Goal: Task Accomplishment & Management: Use online tool/utility

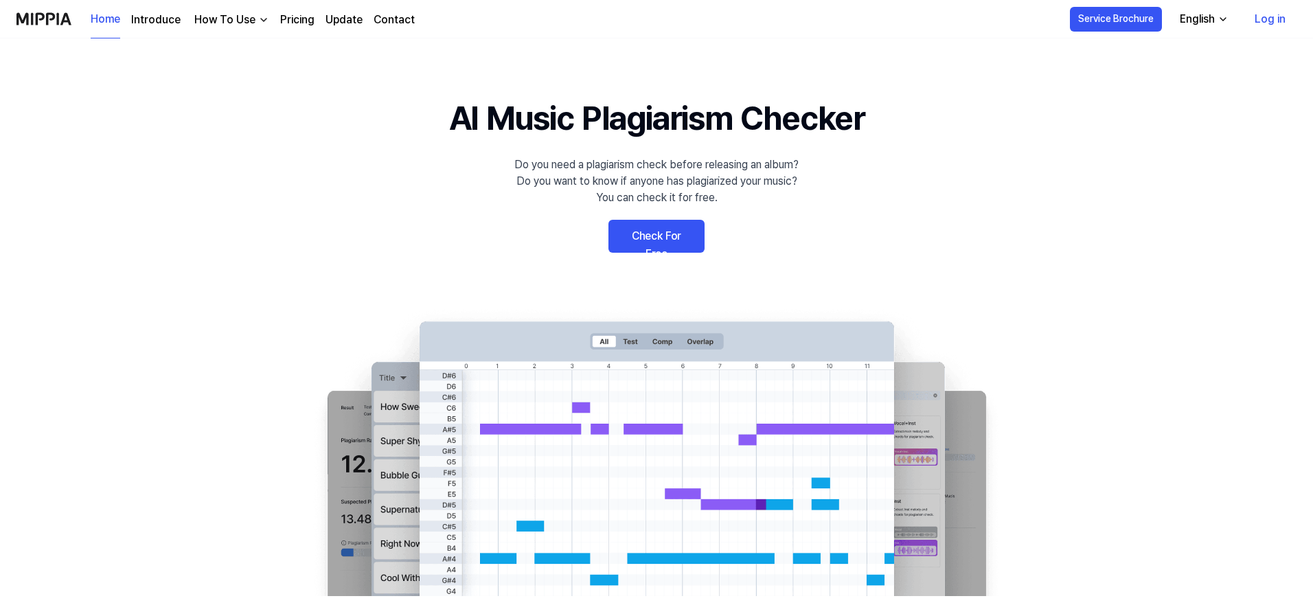
click at [668, 212] on 배너 "AI Music Plagiarism Checker Do you need a plagiarism check before releasing an …" at bounding box center [656, 344] width 989 height 503
click at [670, 220] on link "Check For Free" at bounding box center [657, 236] width 96 height 33
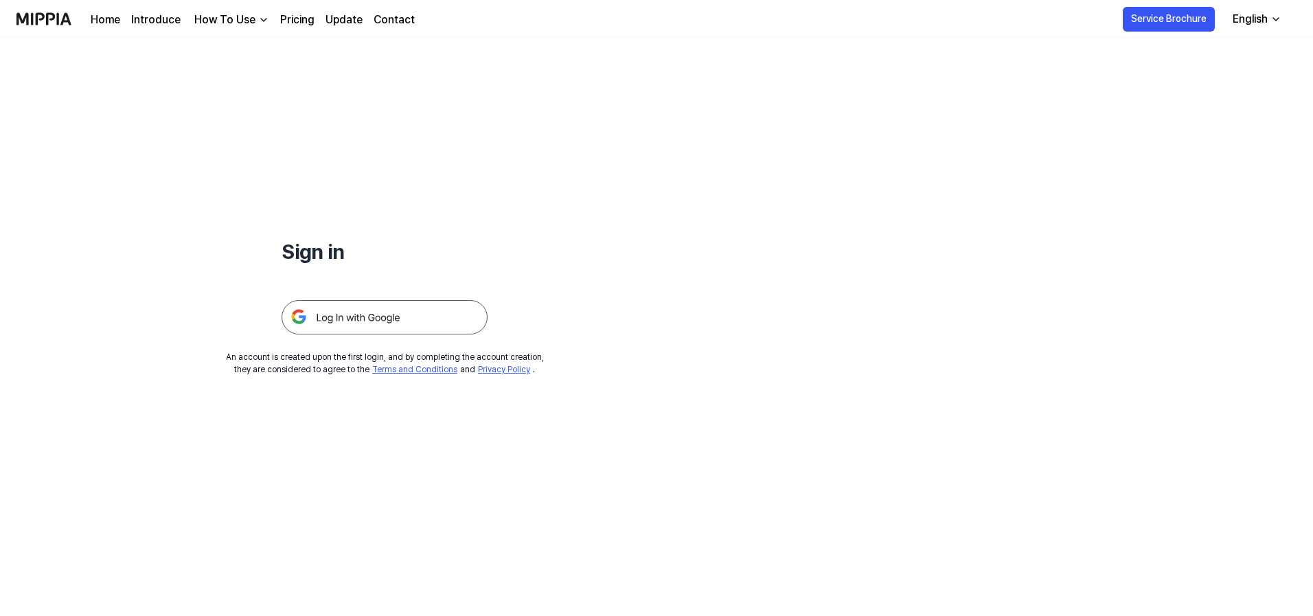
click at [435, 341] on div "Sign in An account is created upon the first login, and by completing the accou…" at bounding box center [384, 206] width 769 height 337
click at [433, 332] on img at bounding box center [385, 317] width 206 height 34
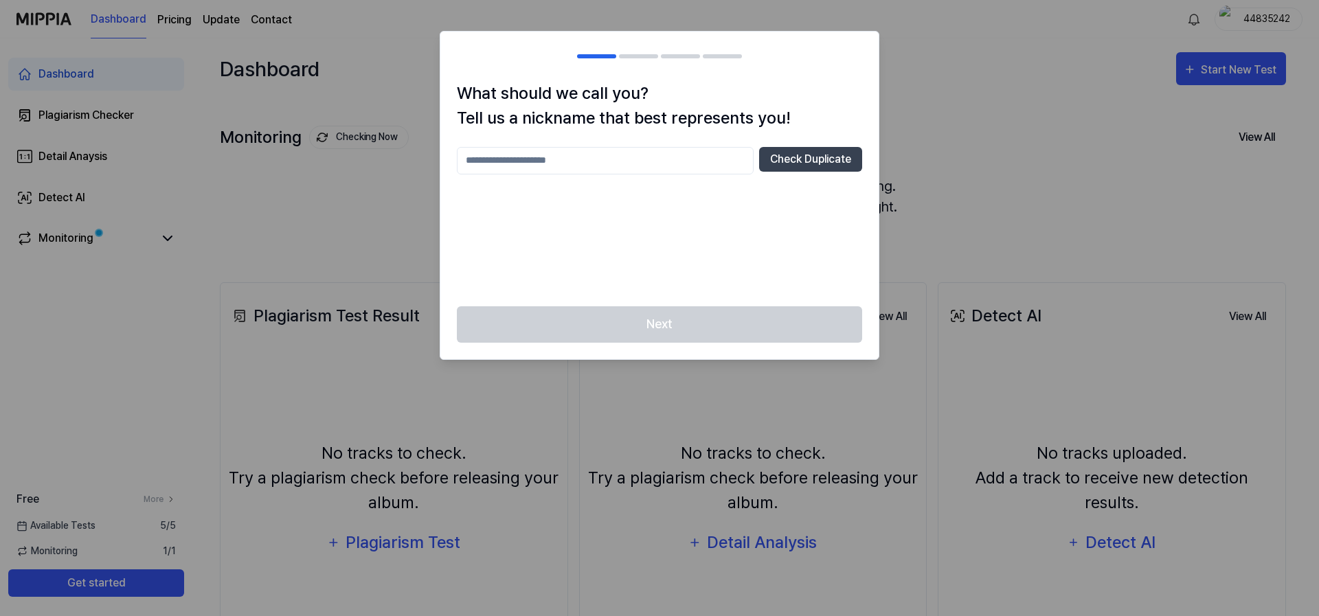
click at [600, 157] on input "text" at bounding box center [605, 160] width 297 height 27
type input "*******"
click at [684, 310] on div "Next" at bounding box center [659, 332] width 438 height 53
click at [688, 310] on div "Next" at bounding box center [659, 332] width 438 height 53
click at [688, 311] on div "Next" at bounding box center [659, 332] width 438 height 53
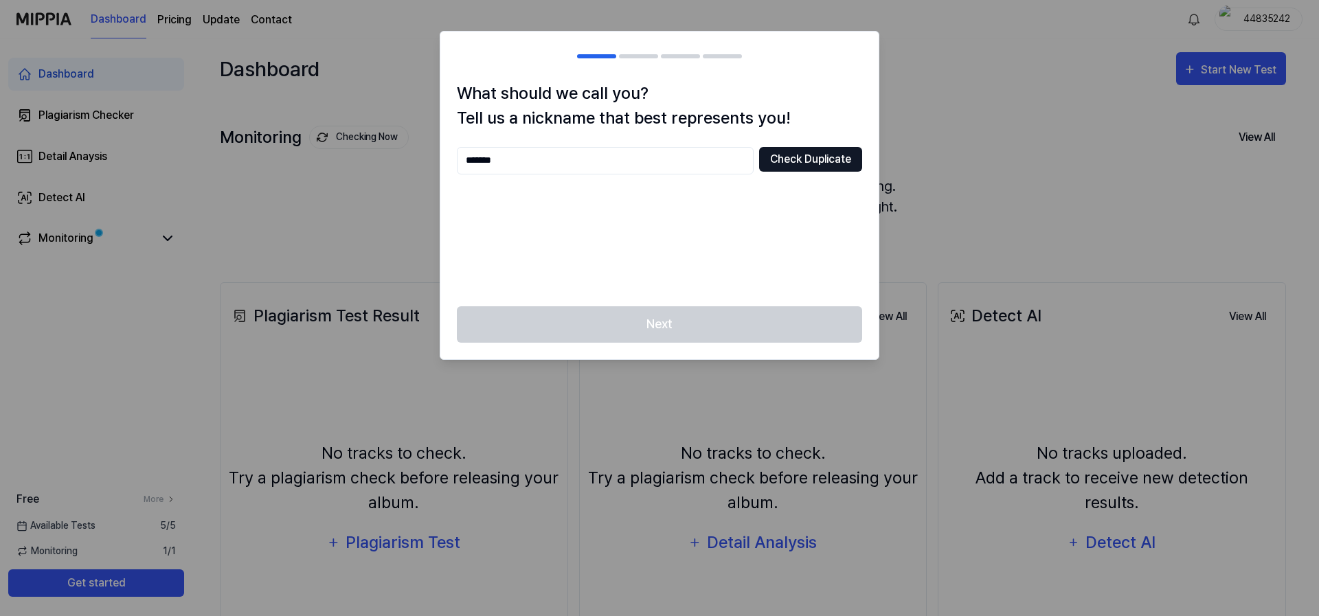
click at [773, 165] on button "Check Duplicate" at bounding box center [810, 159] width 103 height 25
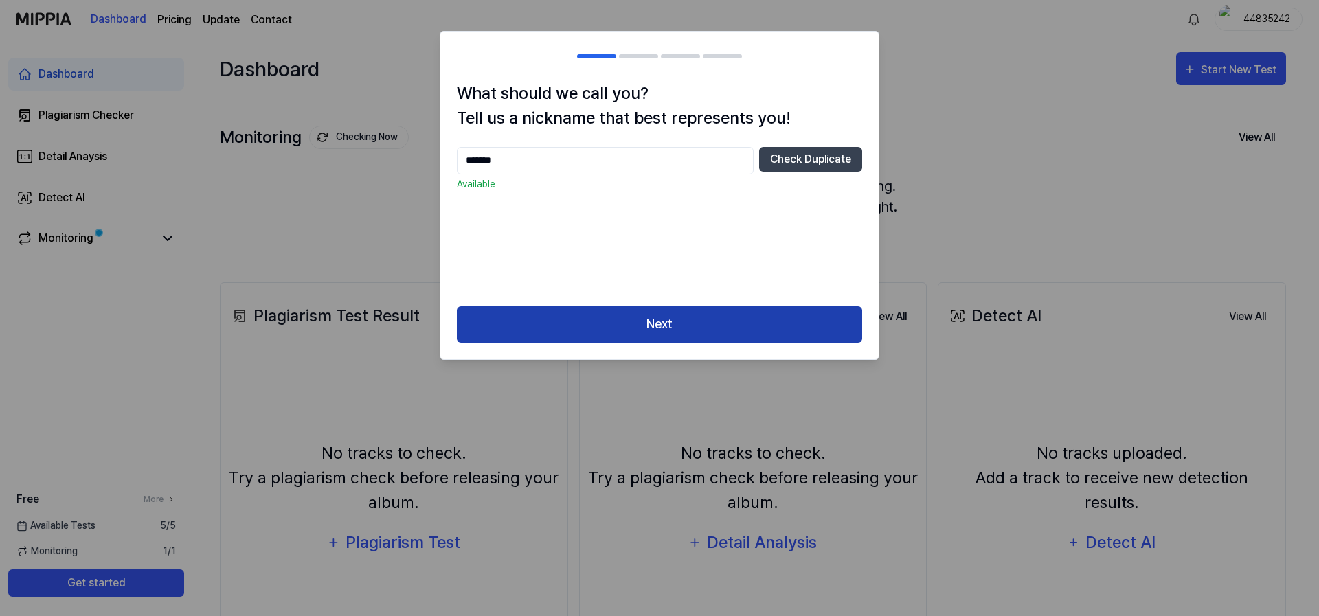
click at [686, 331] on button "Next" at bounding box center [659, 324] width 405 height 36
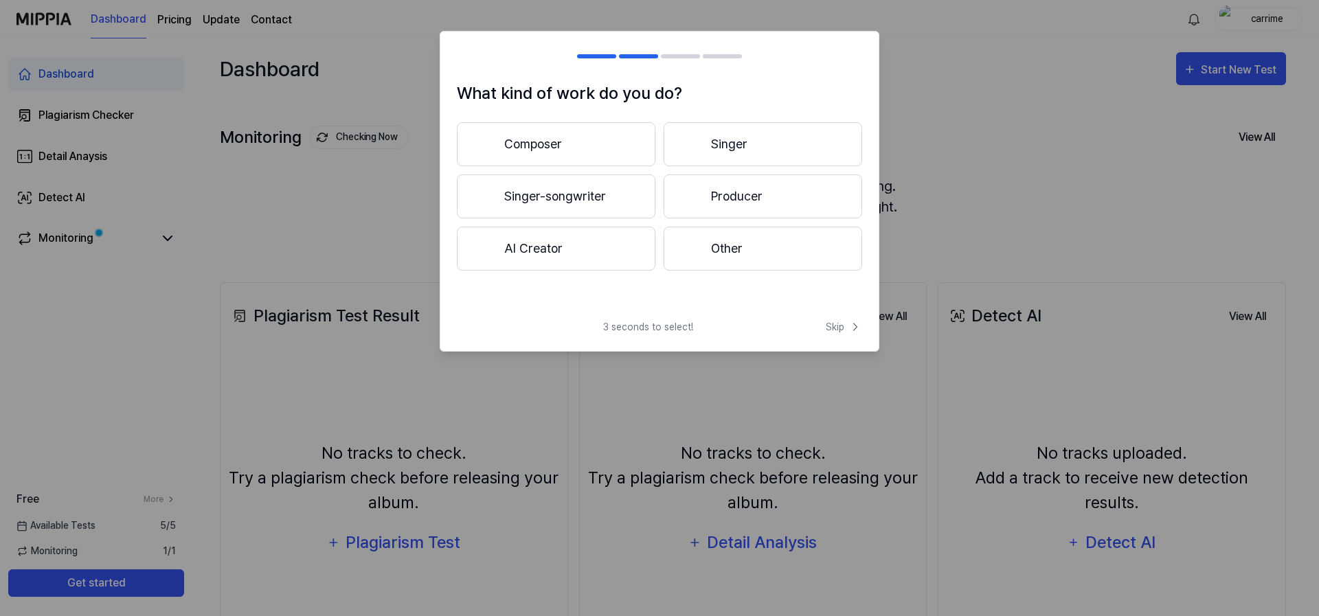
click at [712, 251] on button "Other" at bounding box center [762, 249] width 198 height 44
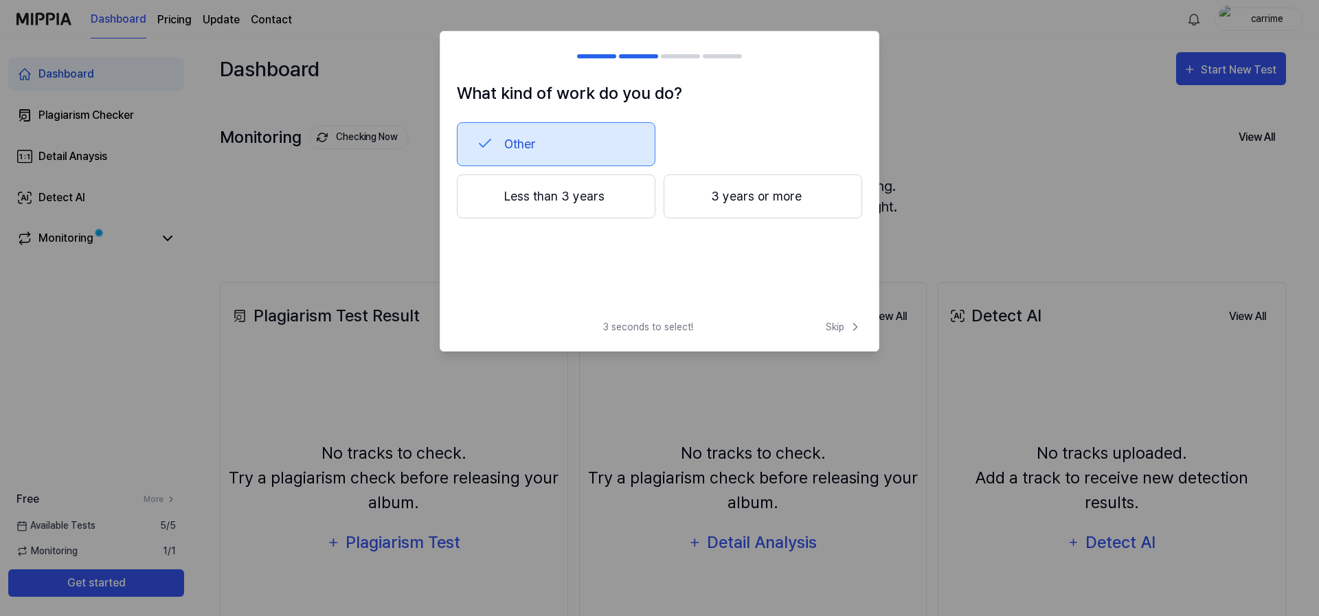
click at [598, 211] on button "Less than 3 years" at bounding box center [556, 196] width 198 height 44
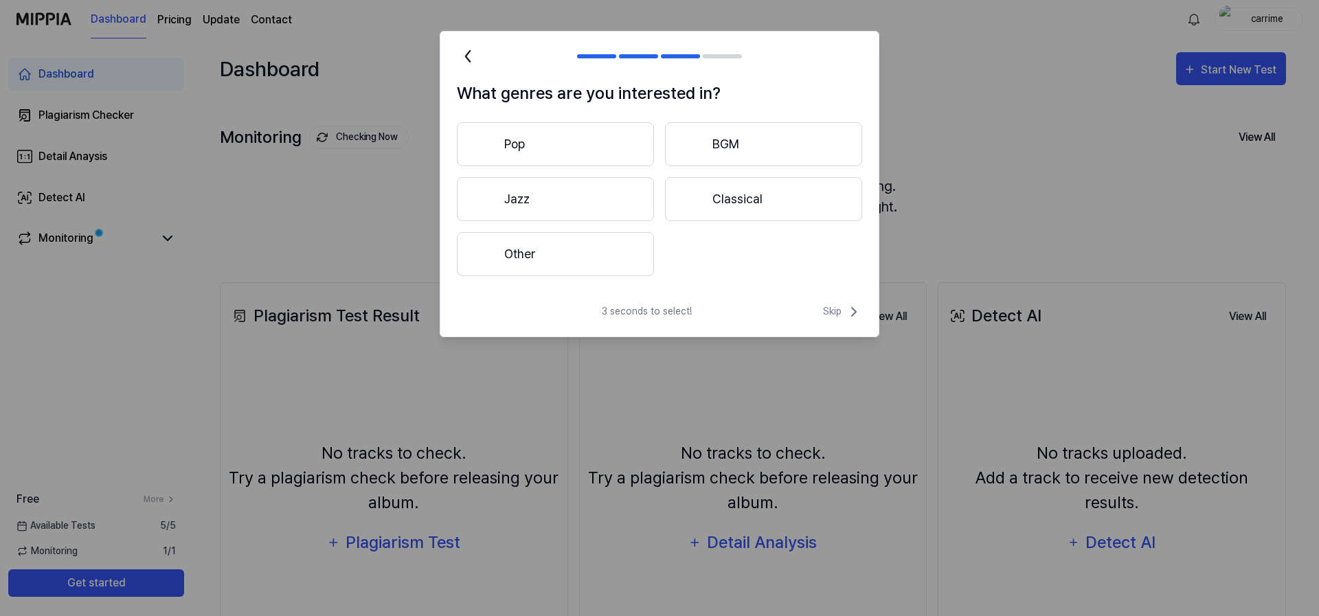
click at [599, 193] on button "Jazz" at bounding box center [555, 199] width 197 height 44
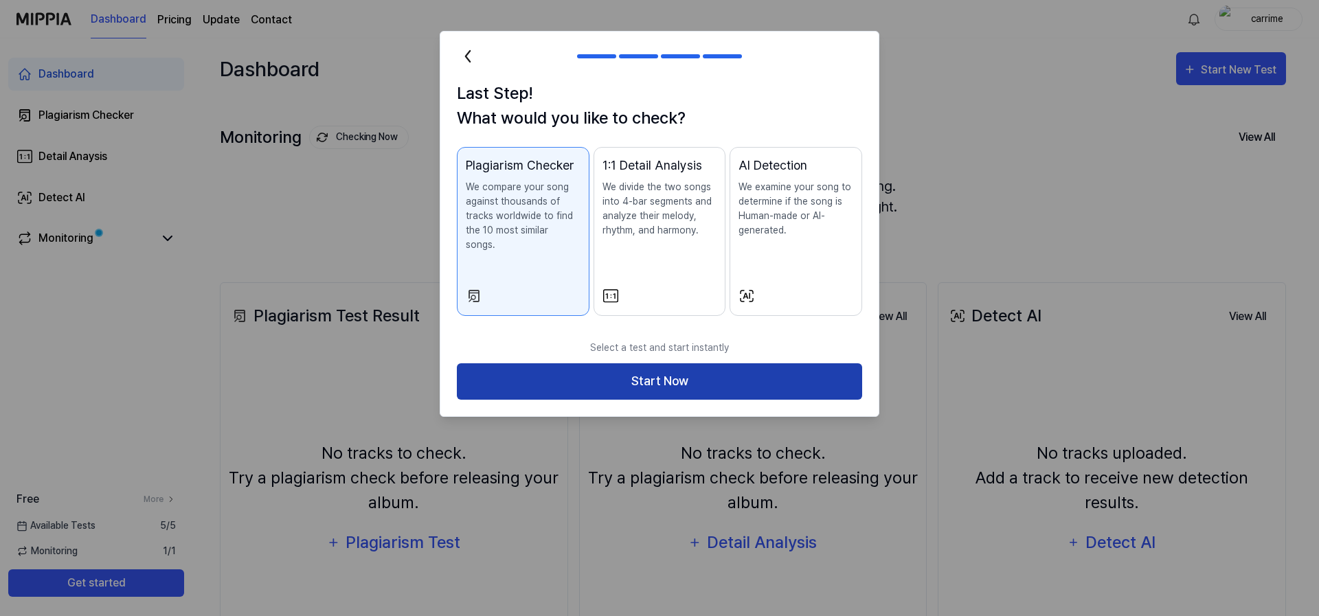
click at [620, 363] on button "Start Now" at bounding box center [659, 381] width 405 height 36
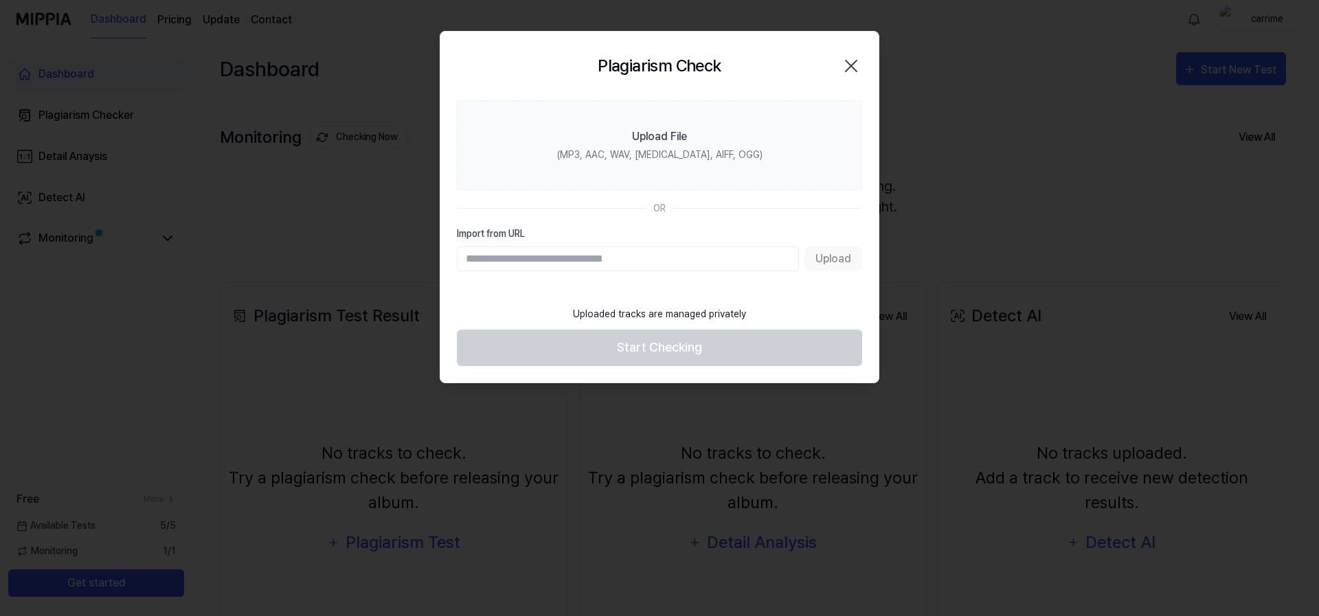
click at [584, 271] on section "Upload File (MP3, AAC, WAV, [MEDICAL_DATA], AIFF, OGG) OR Import from URL Upload" at bounding box center [659, 199] width 438 height 198
click at [823, 254] on div "Upload" at bounding box center [659, 259] width 405 height 25
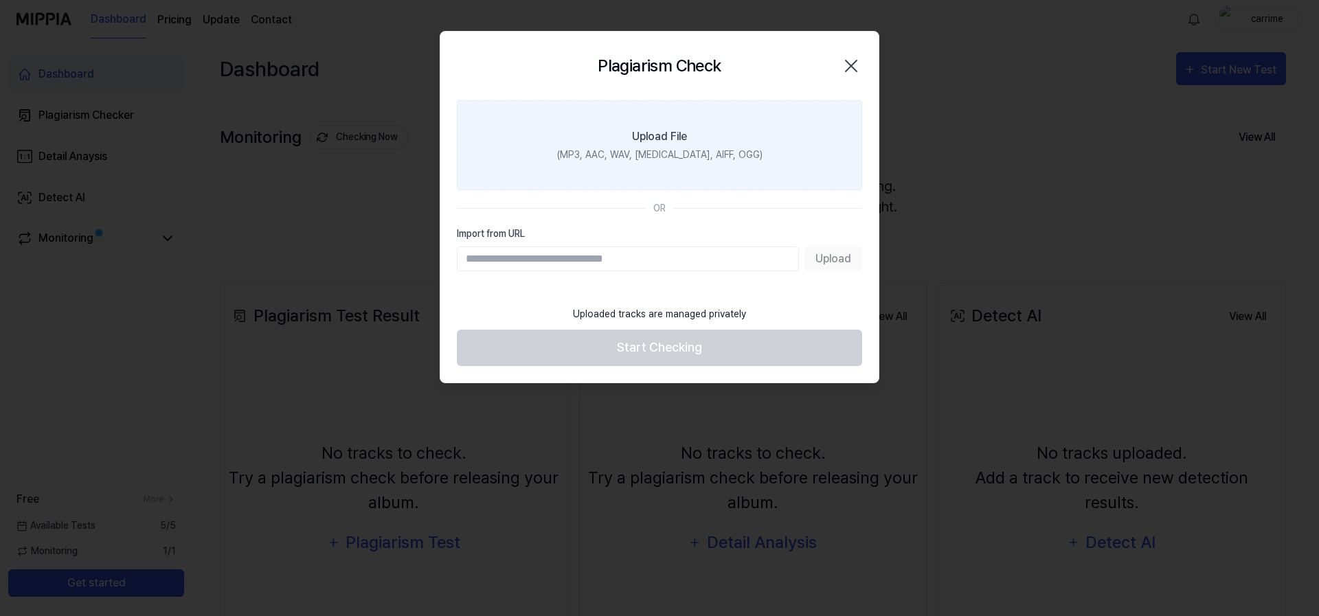
click at [672, 138] on div "Upload File" at bounding box center [659, 136] width 55 height 16
click at [0, 0] on input "Upload File (MP3, AAC, WAV, [MEDICAL_DATA], AIFF, OGG)" at bounding box center [0, 0] width 0 height 0
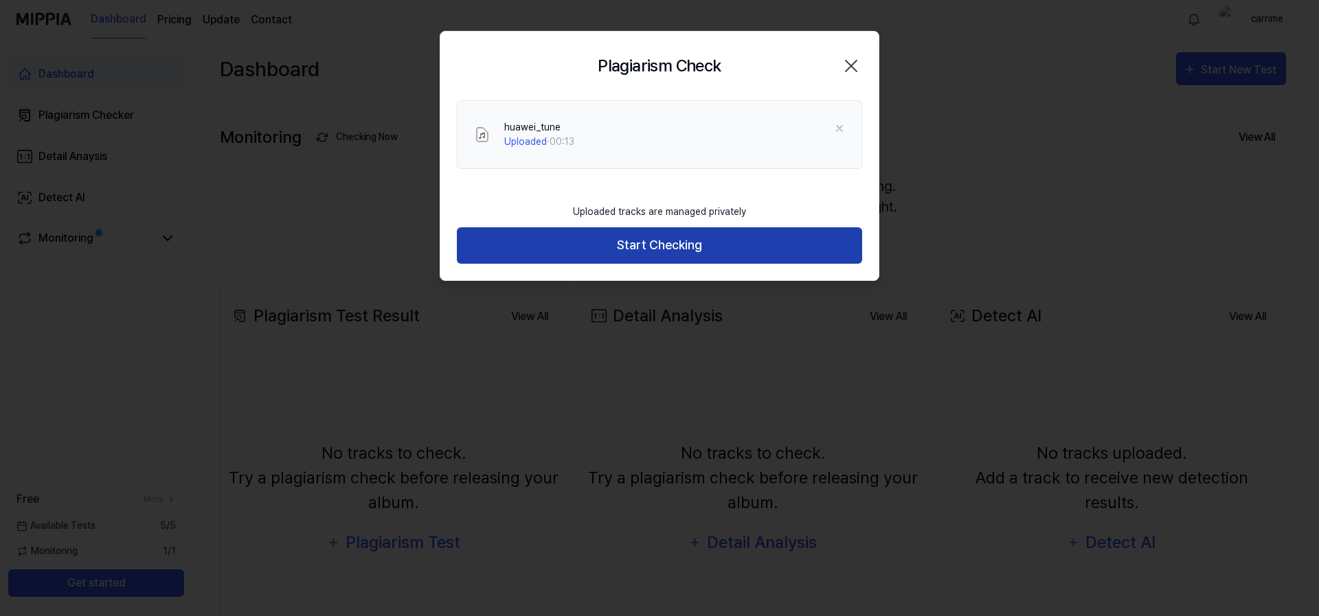
click at [724, 256] on button "Start Checking" at bounding box center [659, 245] width 405 height 36
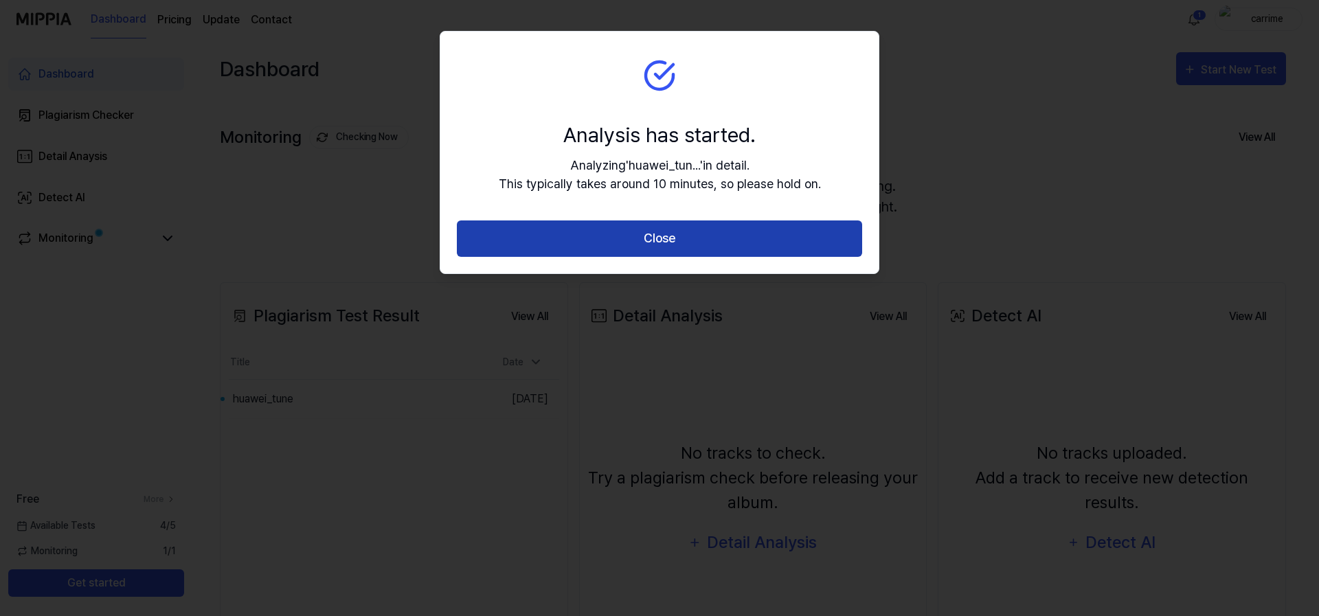
click at [816, 225] on button "Close" at bounding box center [659, 238] width 405 height 36
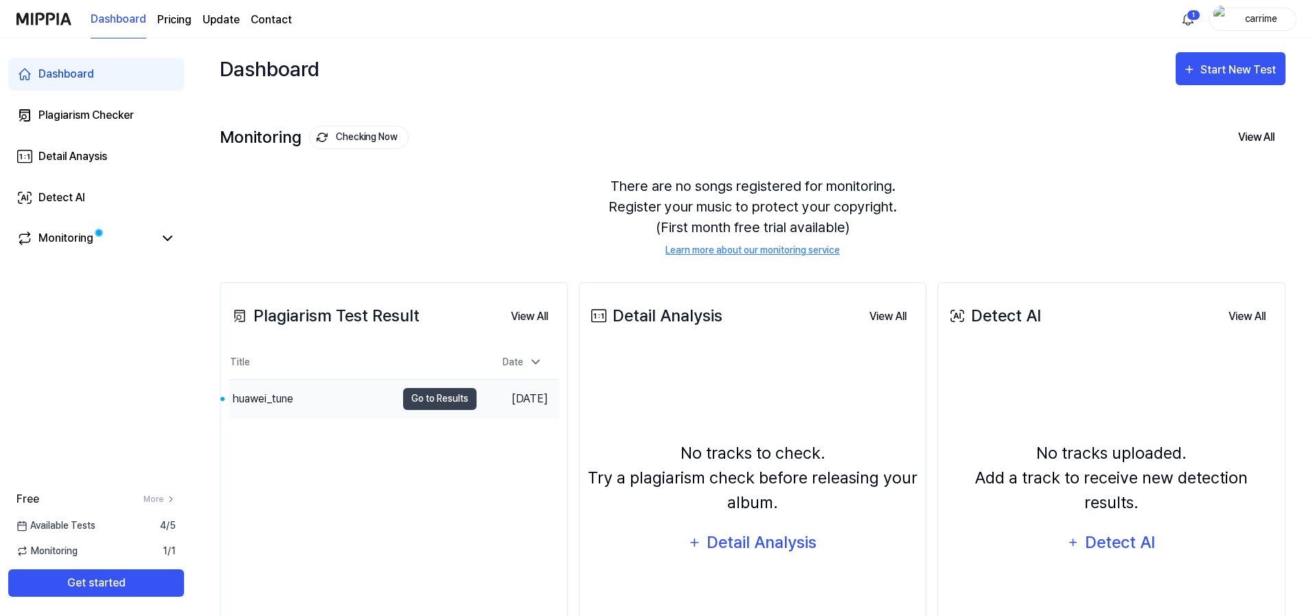
click at [304, 405] on div "huawei_tune" at bounding box center [313, 399] width 168 height 38
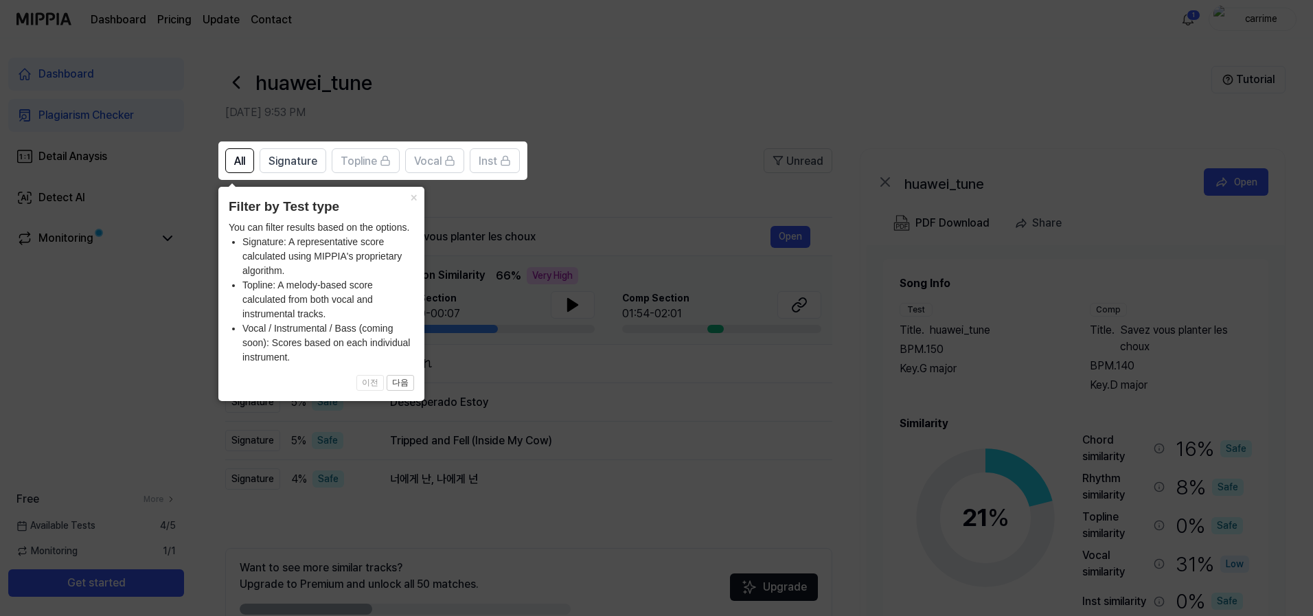
click at [406, 185] on icon at bounding box center [659, 308] width 1319 height 616
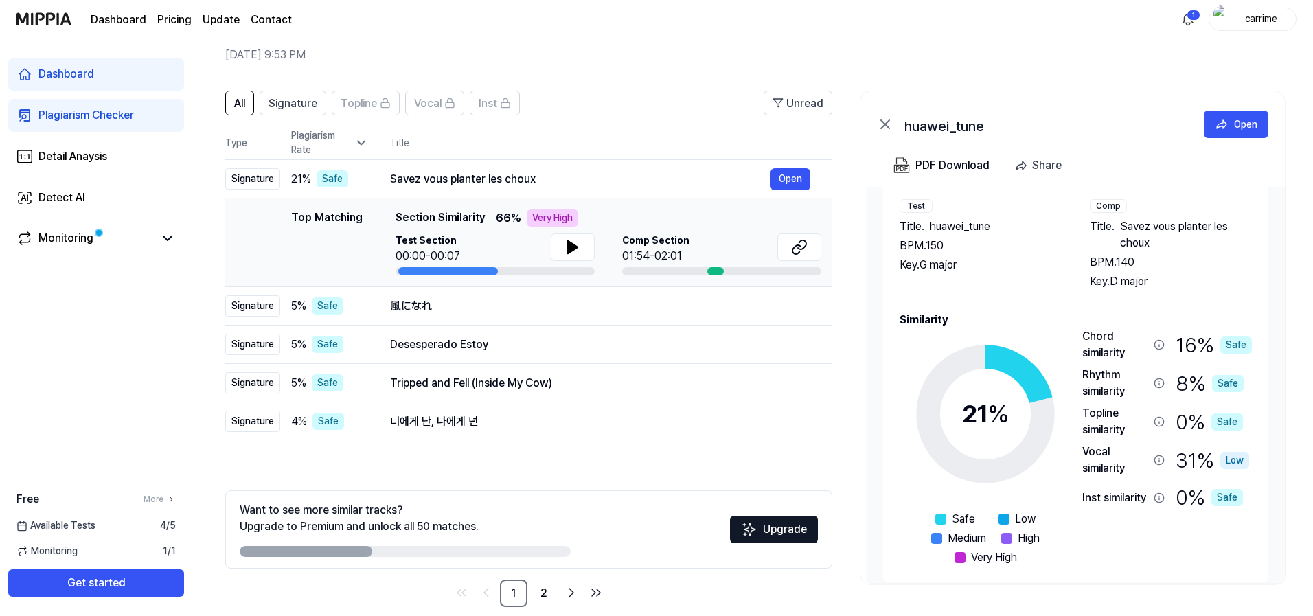
scroll to position [59, 0]
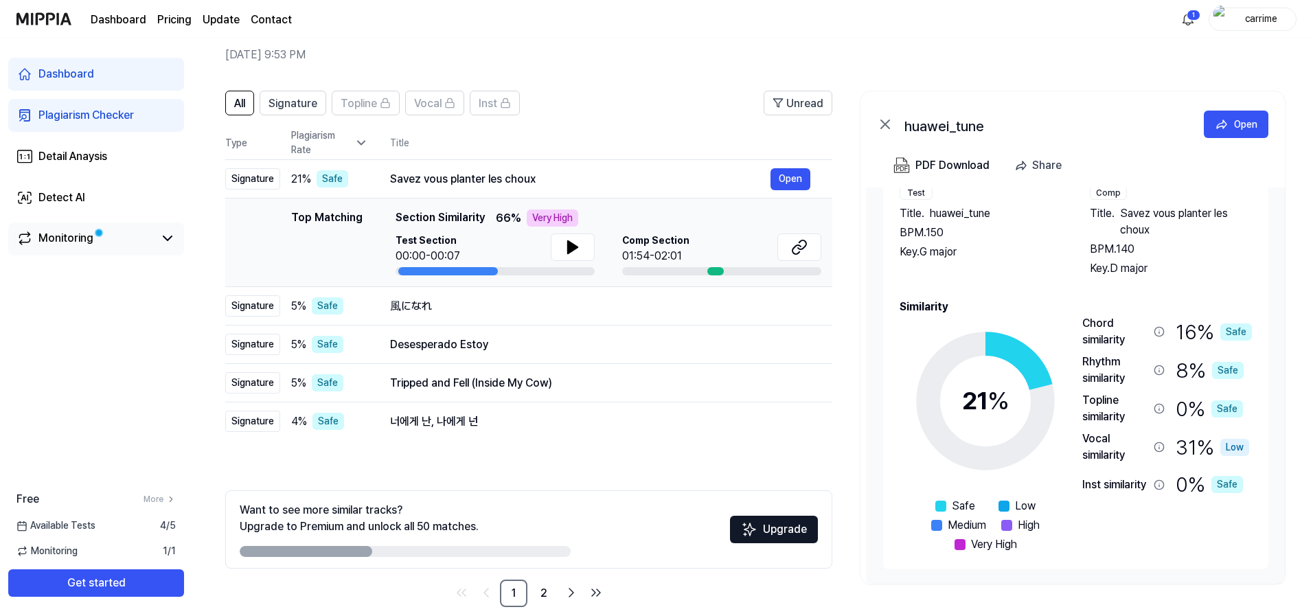
click at [93, 245] on link "Monitoring" at bounding box center [84, 238] width 137 height 16
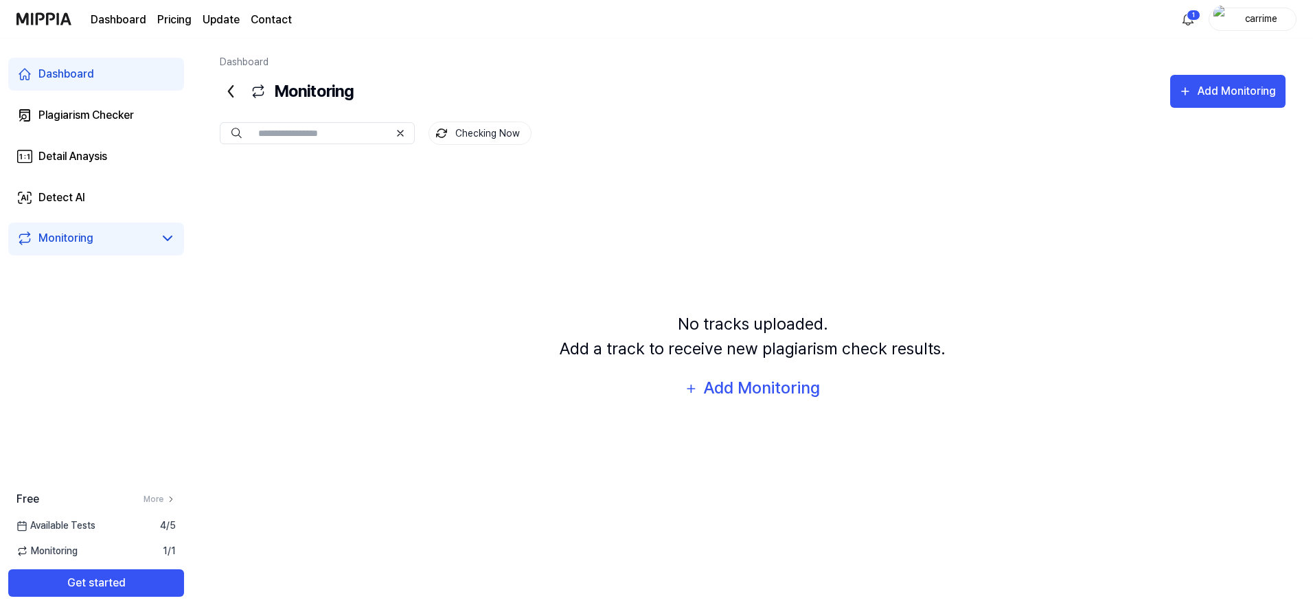
scroll to position [0, 0]
click at [88, 117] on div "Plagiarism Checker" at bounding box center [85, 115] width 95 height 16
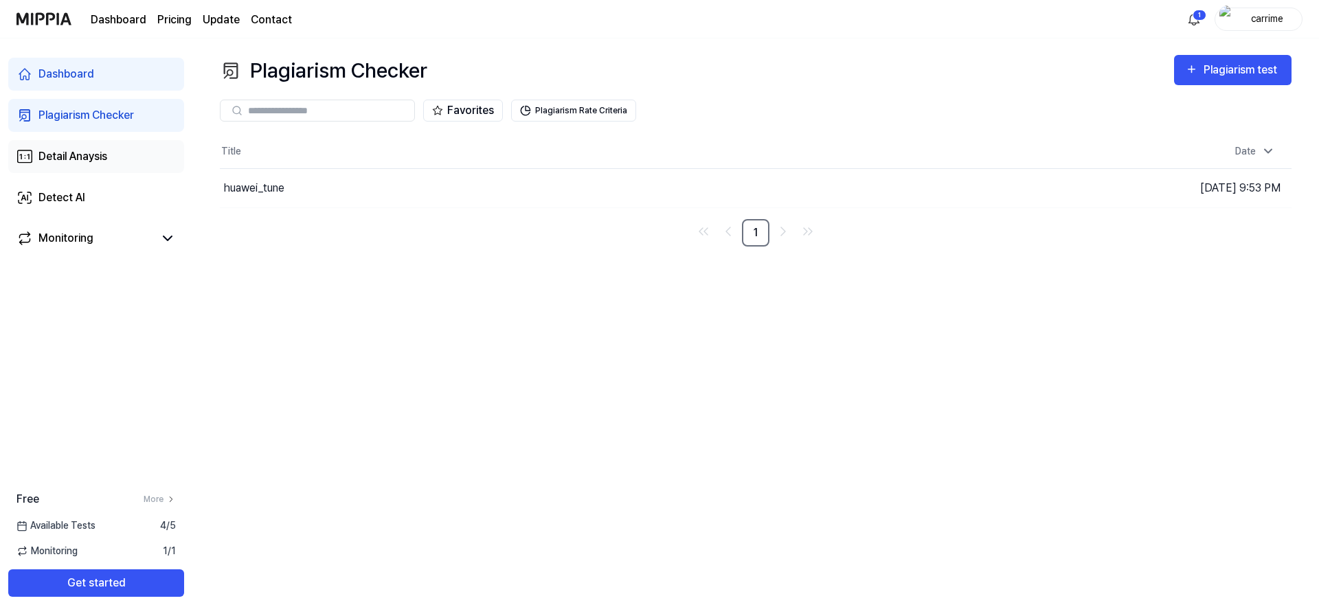
click at [84, 161] on div "Detail Anaysis" at bounding box center [72, 156] width 69 height 16
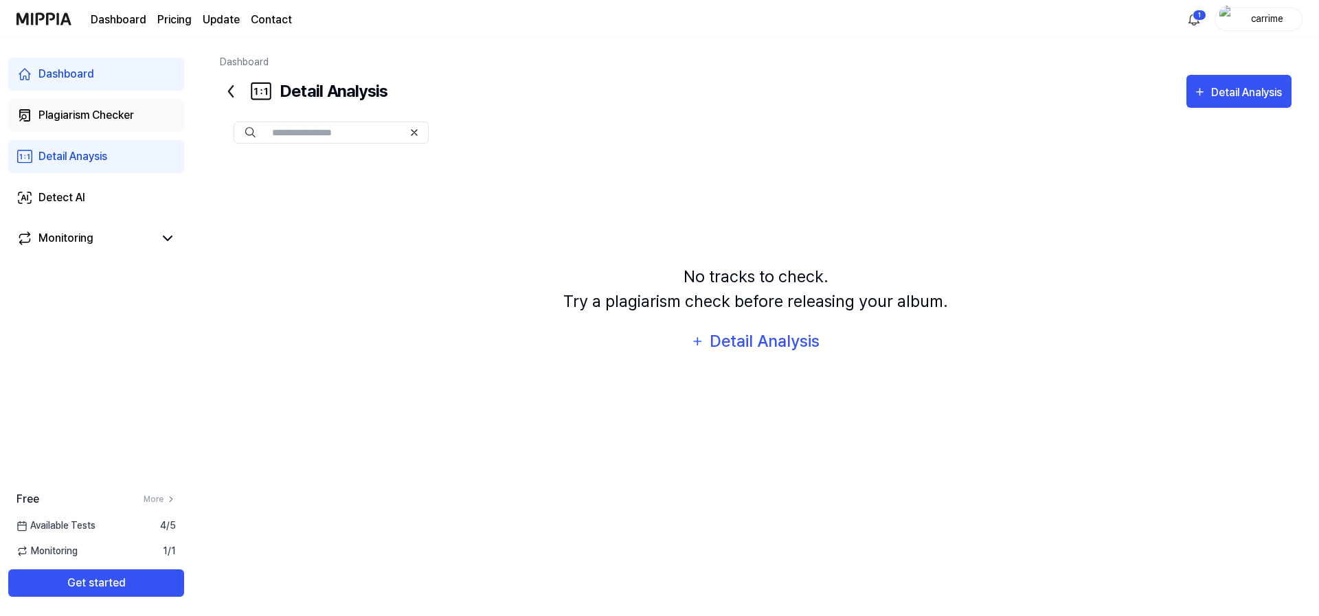
click at [86, 119] on div "Plagiarism Checker" at bounding box center [85, 115] width 95 height 16
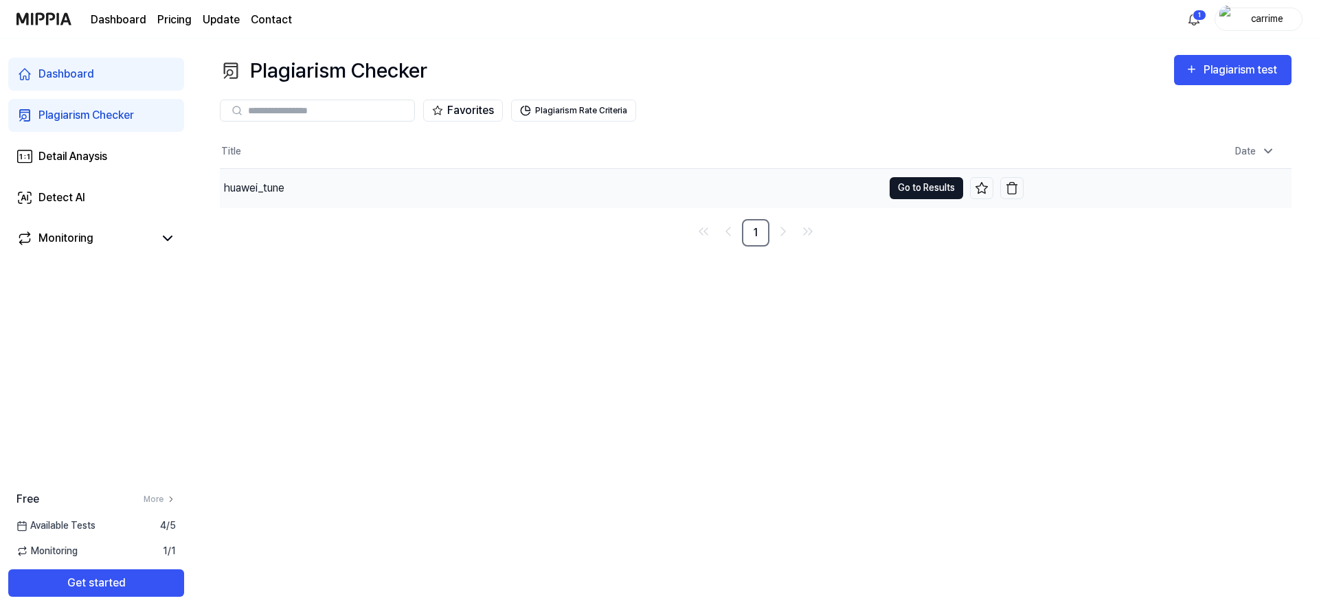
click at [896, 192] on button "Go to Results" at bounding box center [925, 188] width 73 height 22
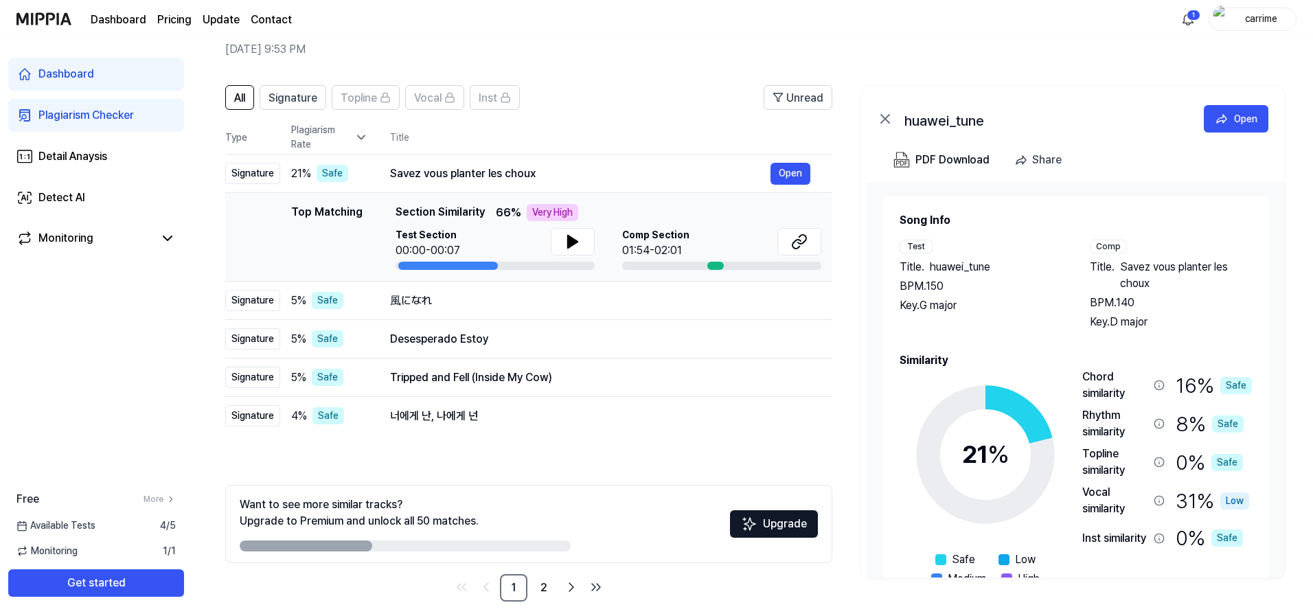
scroll to position [76, 0]
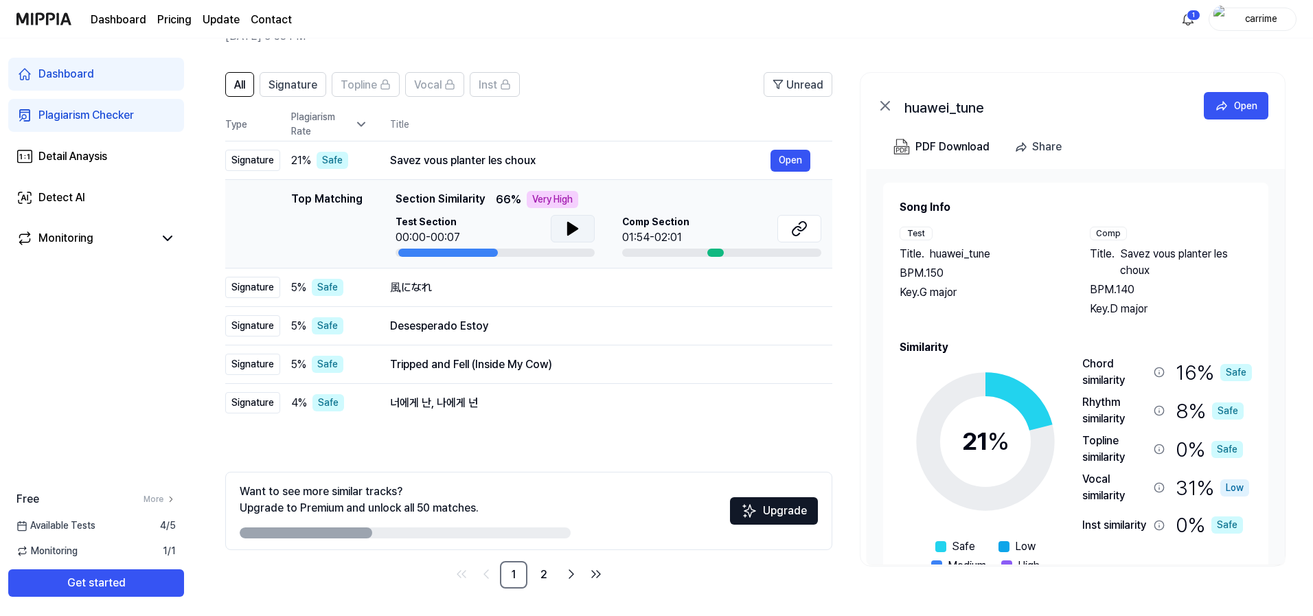
click at [574, 232] on icon at bounding box center [573, 228] width 16 height 16
click at [565, 230] on icon at bounding box center [573, 228] width 16 height 16
click at [565, 233] on icon at bounding box center [573, 228] width 16 height 16
click at [548, 578] on link "2" at bounding box center [543, 574] width 27 height 27
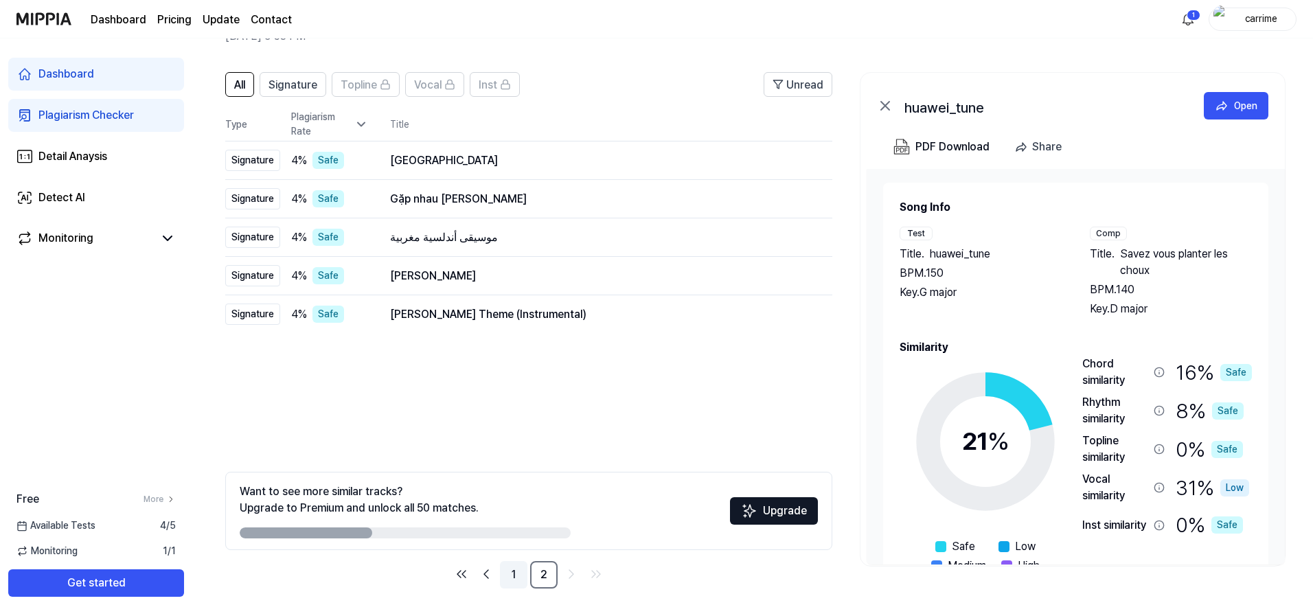
click at [522, 574] on link "1" at bounding box center [513, 574] width 27 height 27
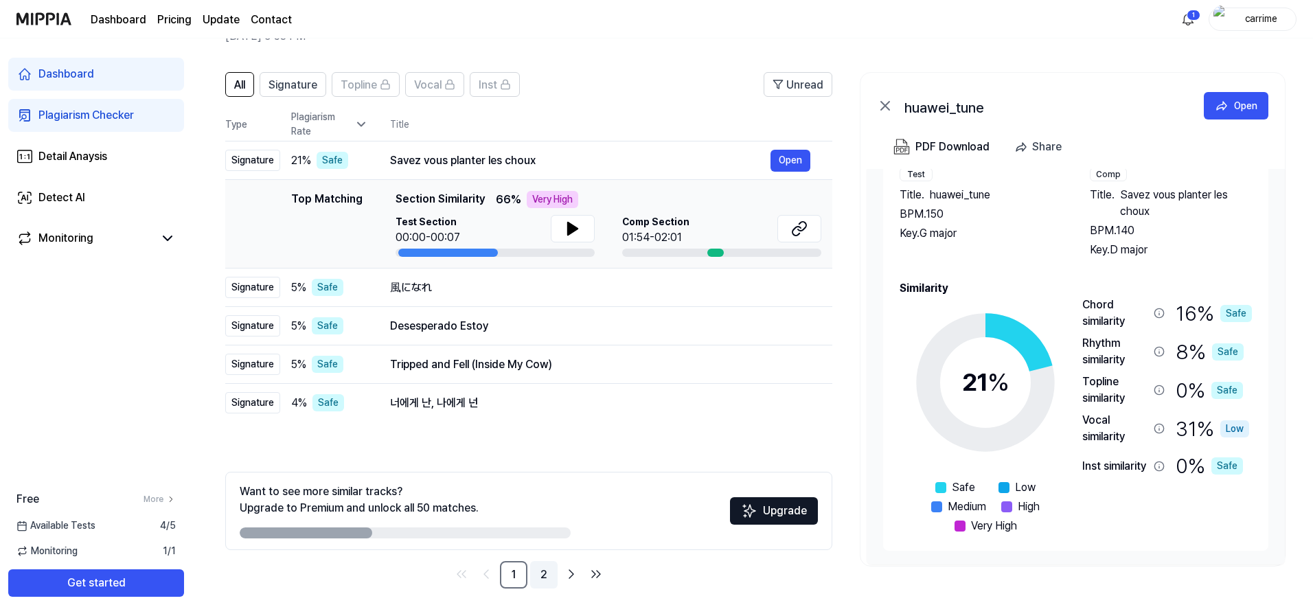
click at [545, 583] on link "2" at bounding box center [543, 574] width 27 height 27
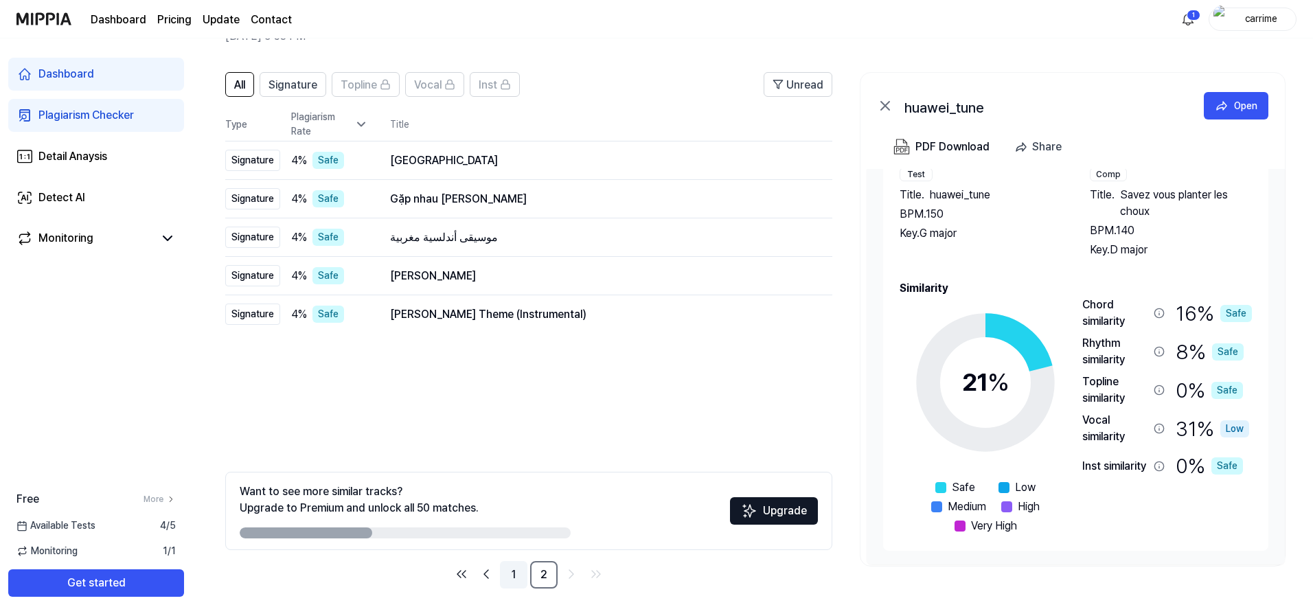
click at [519, 580] on link "1" at bounding box center [513, 574] width 27 height 27
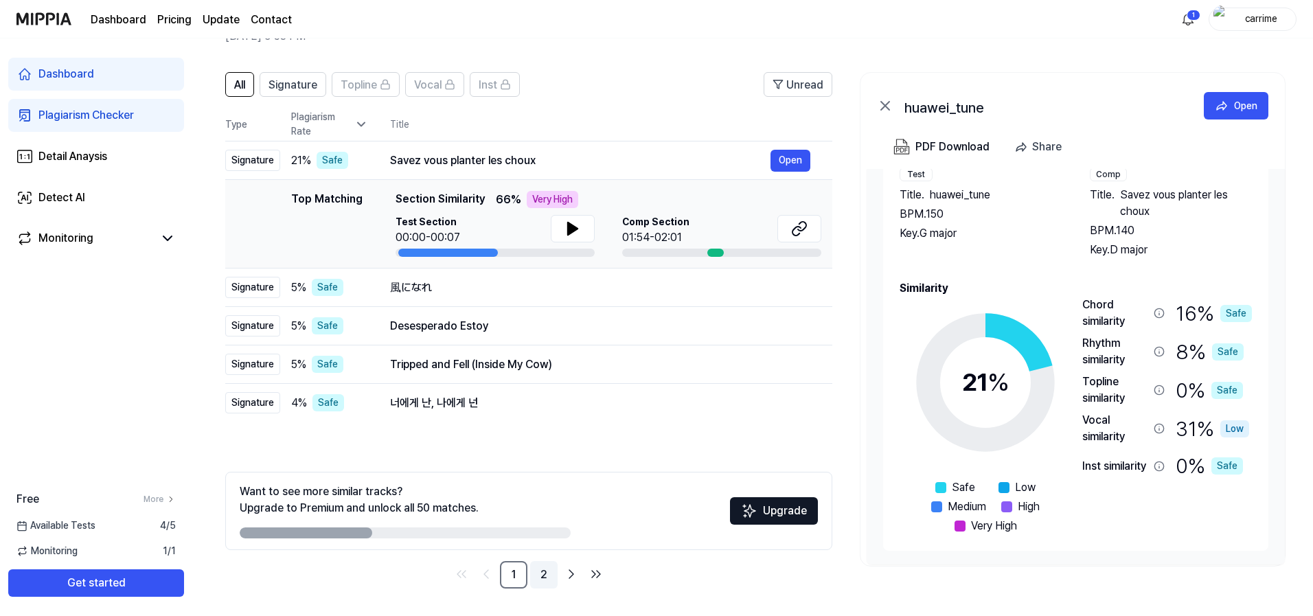
click at [544, 571] on link "2" at bounding box center [543, 574] width 27 height 27
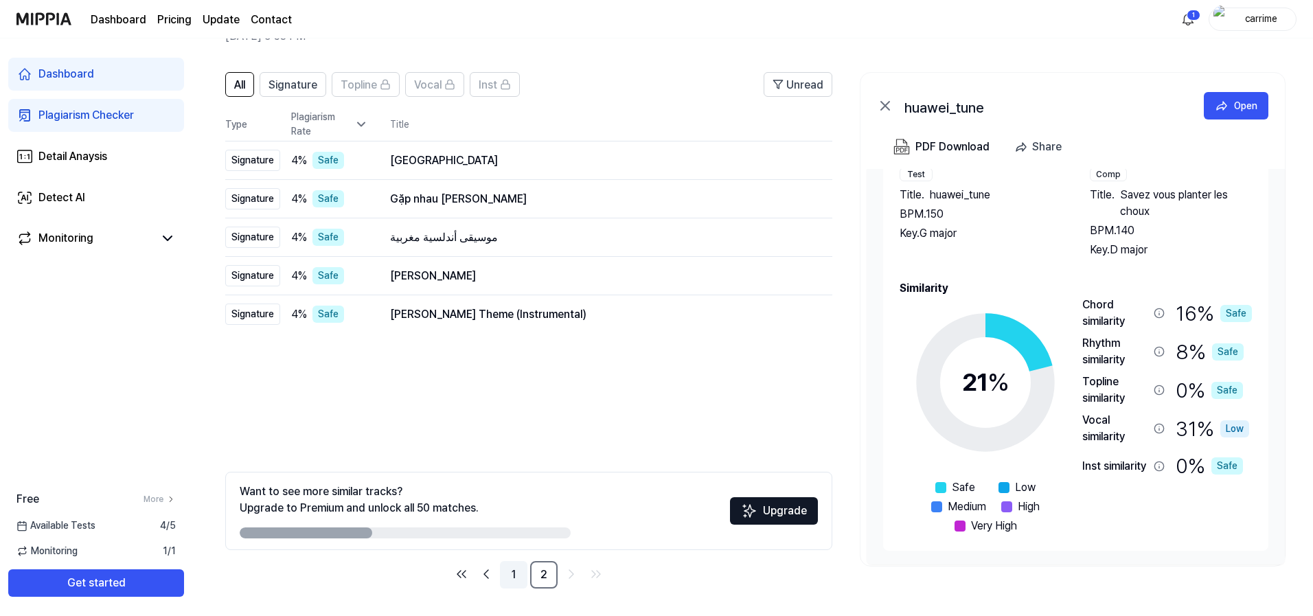
click at [507, 579] on link "1" at bounding box center [513, 574] width 27 height 27
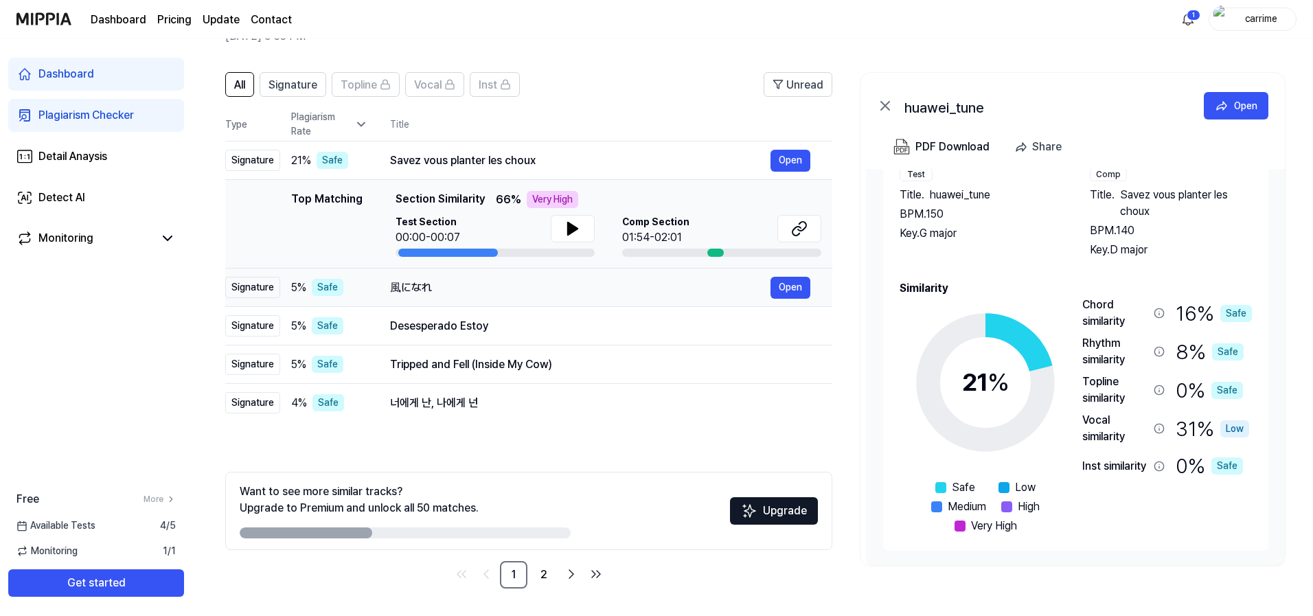
click at [400, 299] on td "風になれ Open" at bounding box center [600, 288] width 464 height 38
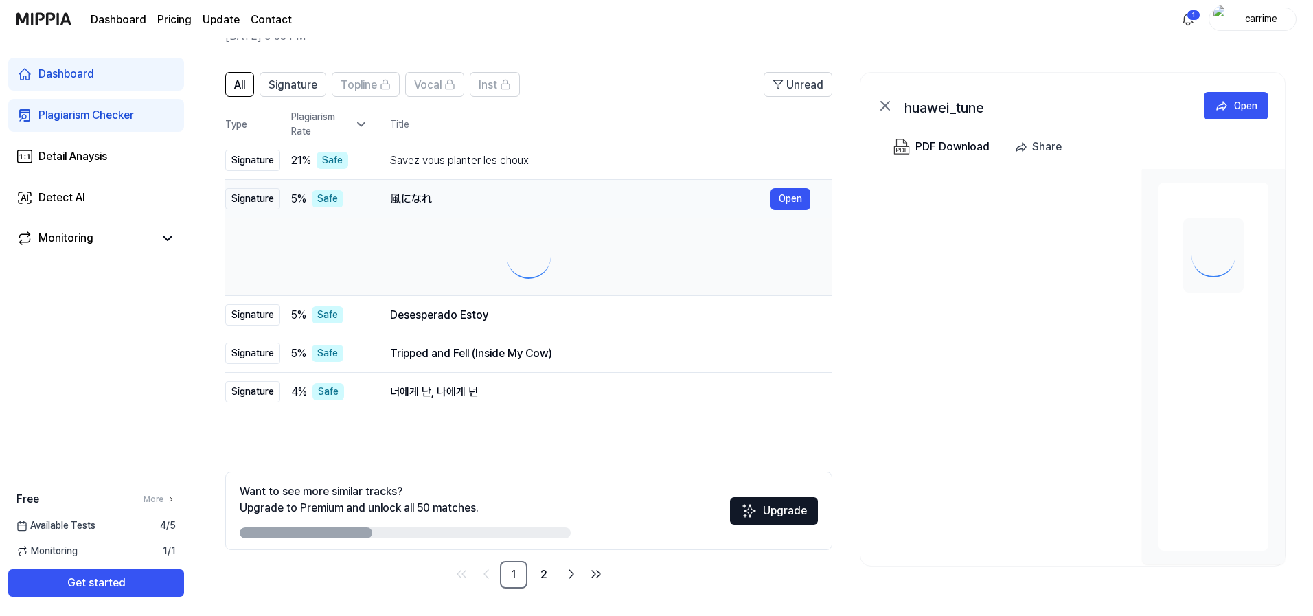
scroll to position [0, 0]
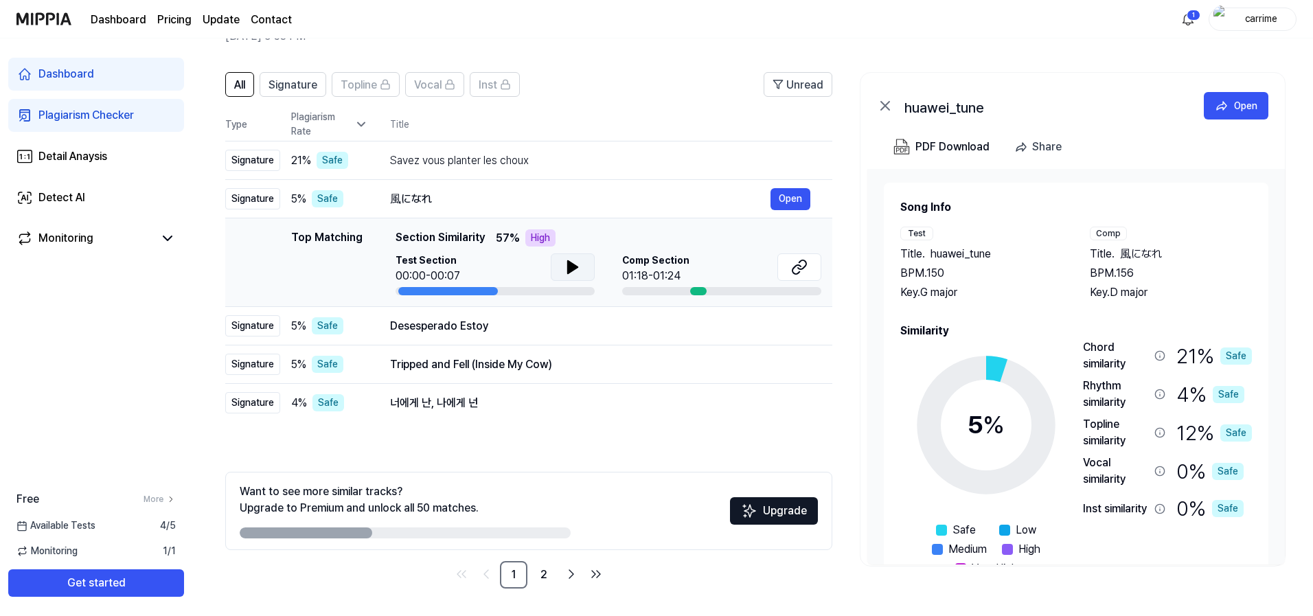
click at [570, 273] on icon at bounding box center [573, 267] width 16 height 16
click at [570, 274] on icon at bounding box center [573, 267] width 16 height 16
click at [524, 338] on td "Desesperado Estoy Open" at bounding box center [600, 326] width 464 height 38
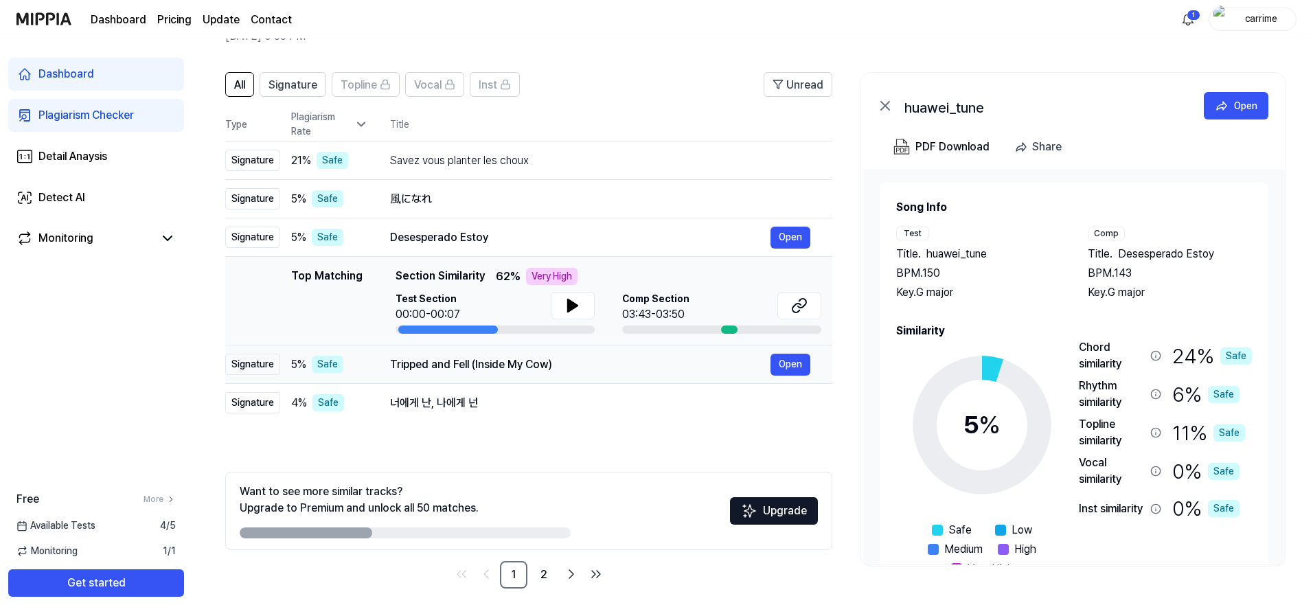
click at [506, 376] on td "Tripped and Fell (Inside My Cow) Open" at bounding box center [600, 364] width 464 height 38
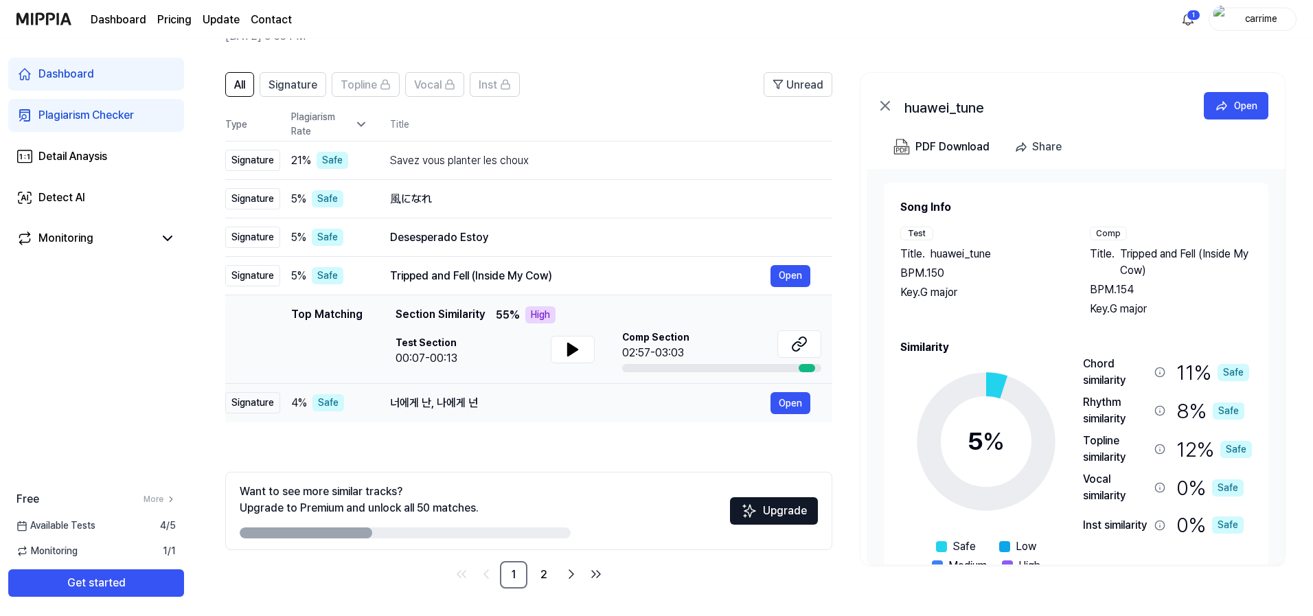
click at [505, 389] on td "너에게 난, 나에게 넌 Open" at bounding box center [600, 403] width 464 height 38
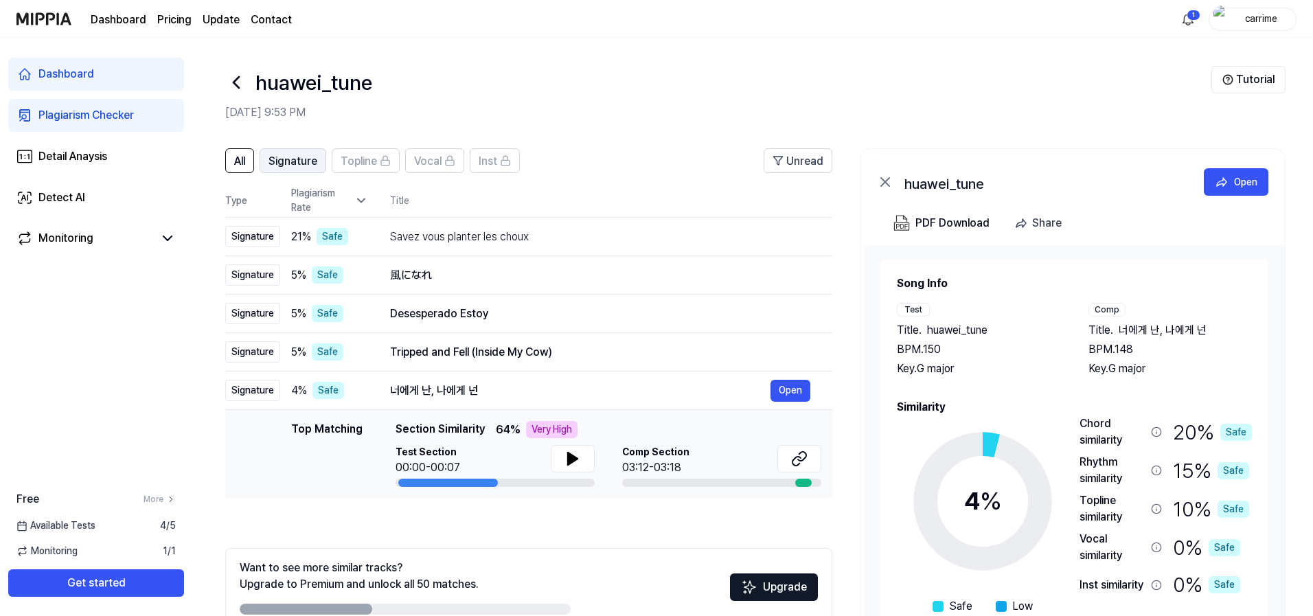
click at [282, 163] on span "Signature" at bounding box center [293, 161] width 49 height 16
click at [265, 163] on button "Signature" at bounding box center [293, 160] width 67 height 25
click at [239, 166] on span "All" at bounding box center [239, 161] width 11 height 16
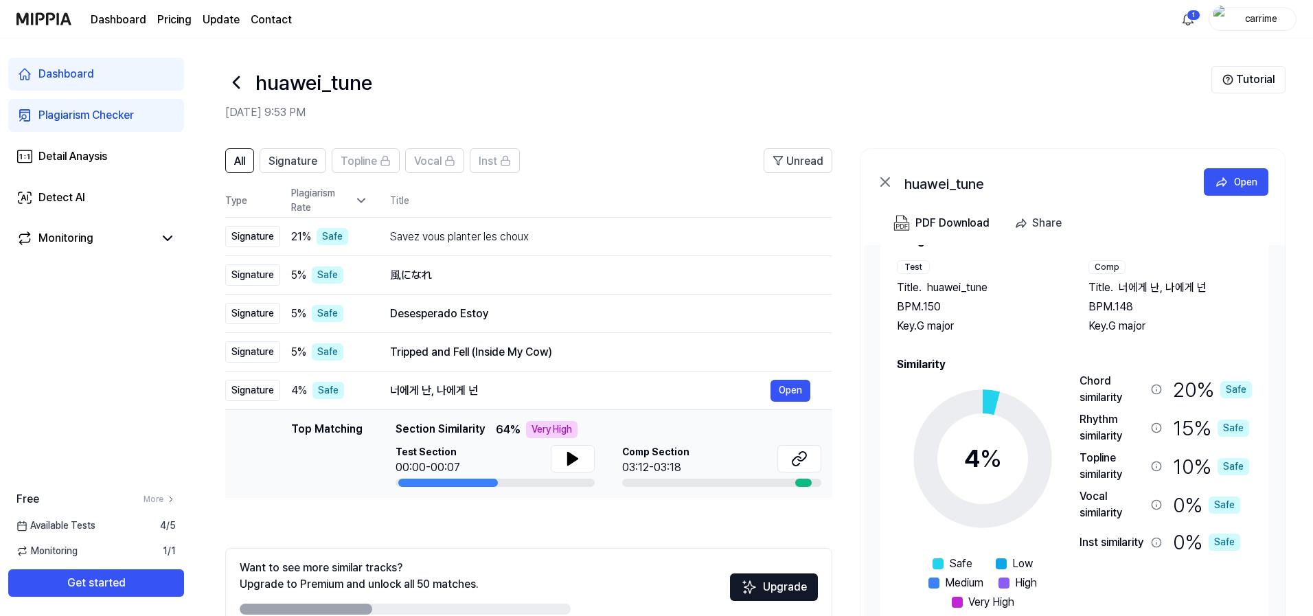
click at [245, 95] on div at bounding box center [236, 82] width 22 height 33
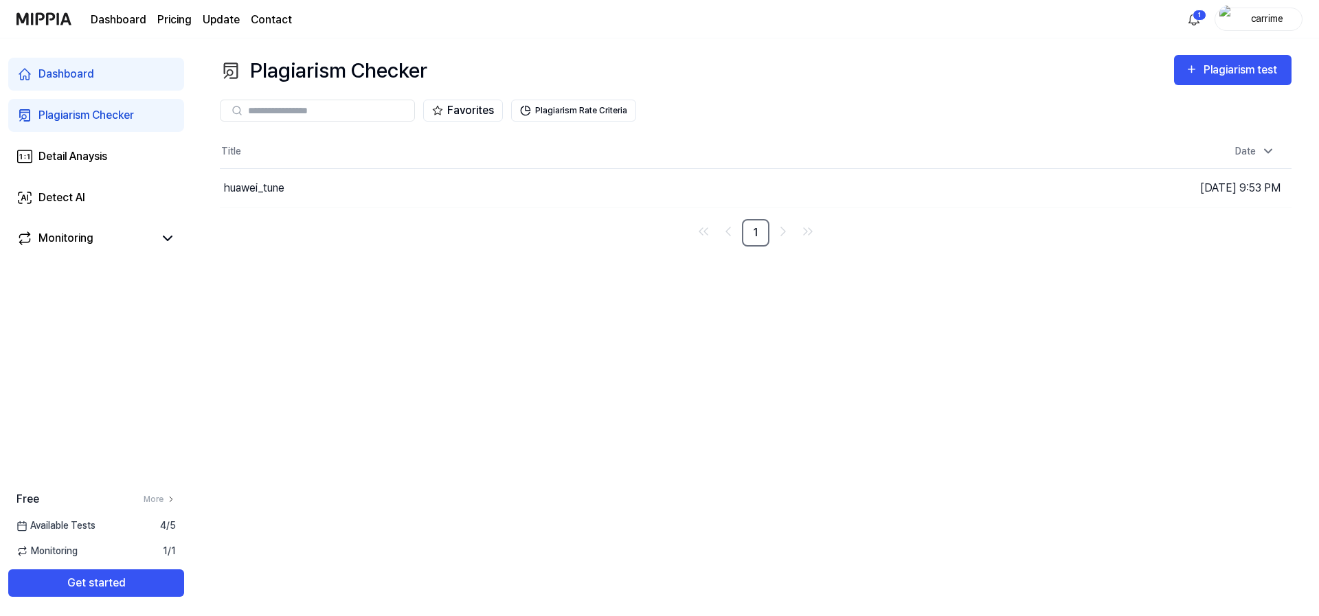
click at [321, 109] on input "text" at bounding box center [327, 110] width 158 height 12
click at [492, 295] on div "Plagiarism Checker Plagiarism test Plagiarism Checker Detail Analysis Detect AI…" at bounding box center [755, 327] width 1126 height 578
click at [67, 553] on span "Monitoring" at bounding box center [46, 551] width 61 height 14
click at [70, 531] on span "Available Tests" at bounding box center [55, 526] width 79 height 14
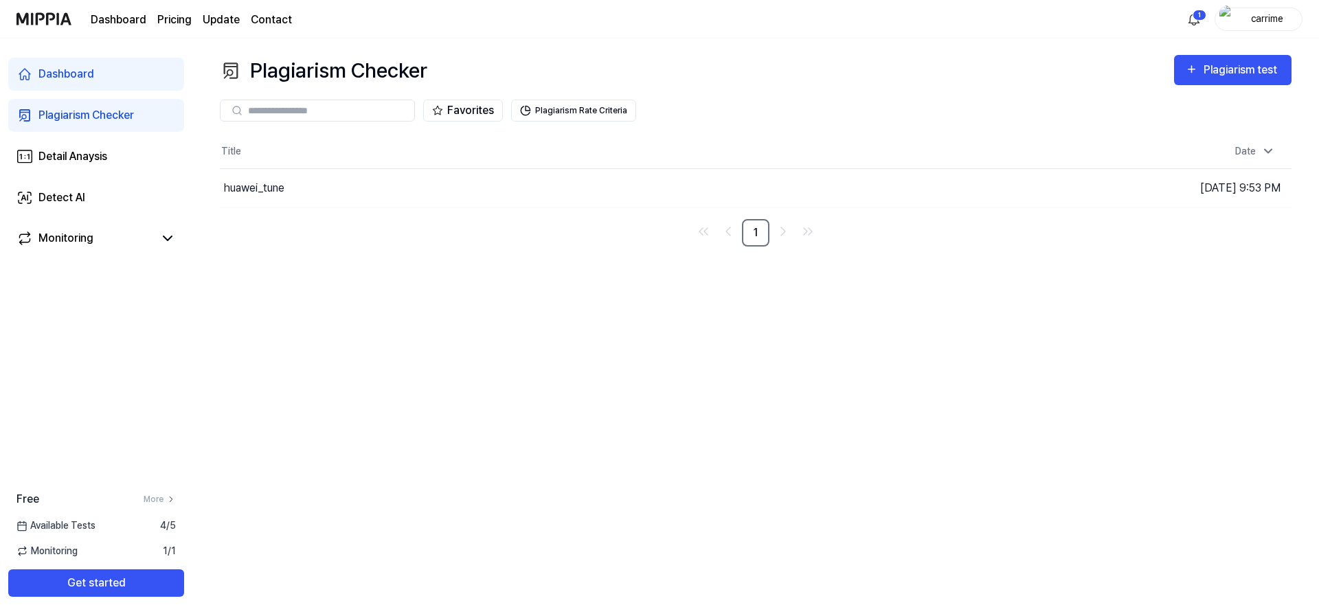
click at [79, 545] on div "Monitoring 1 / 1" at bounding box center [96, 551] width 192 height 14
click at [1233, 56] on button "Plagiarism test" at bounding box center [1232, 70] width 117 height 30
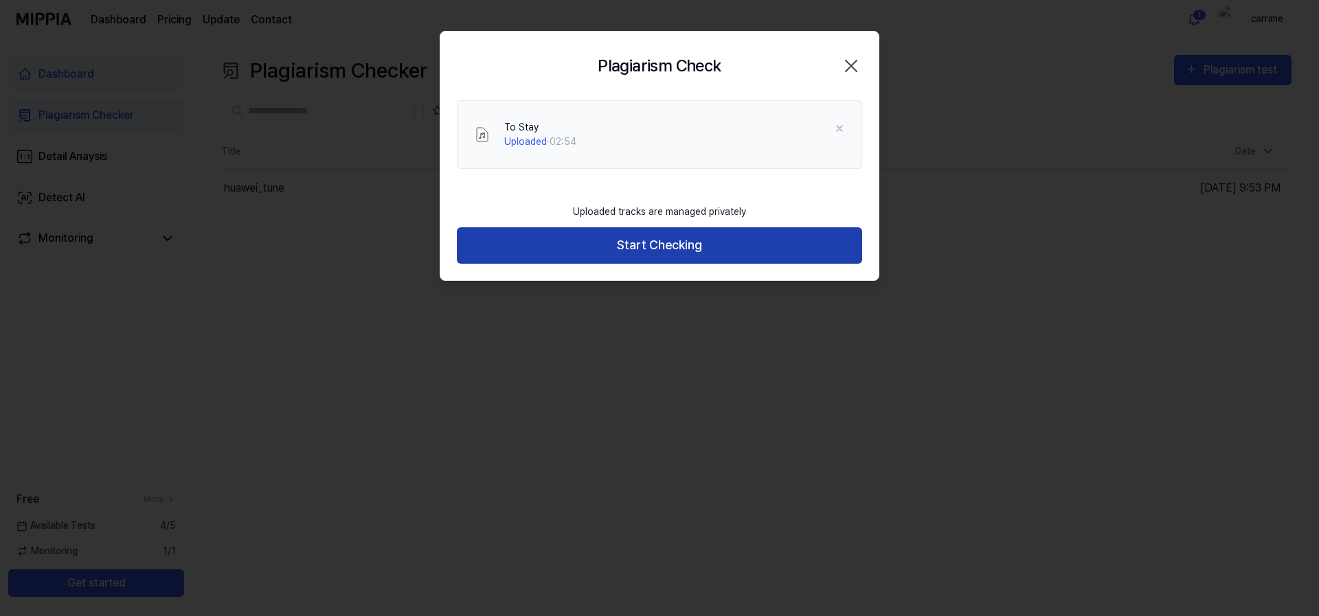
click at [672, 255] on button "Start Checking" at bounding box center [659, 245] width 405 height 36
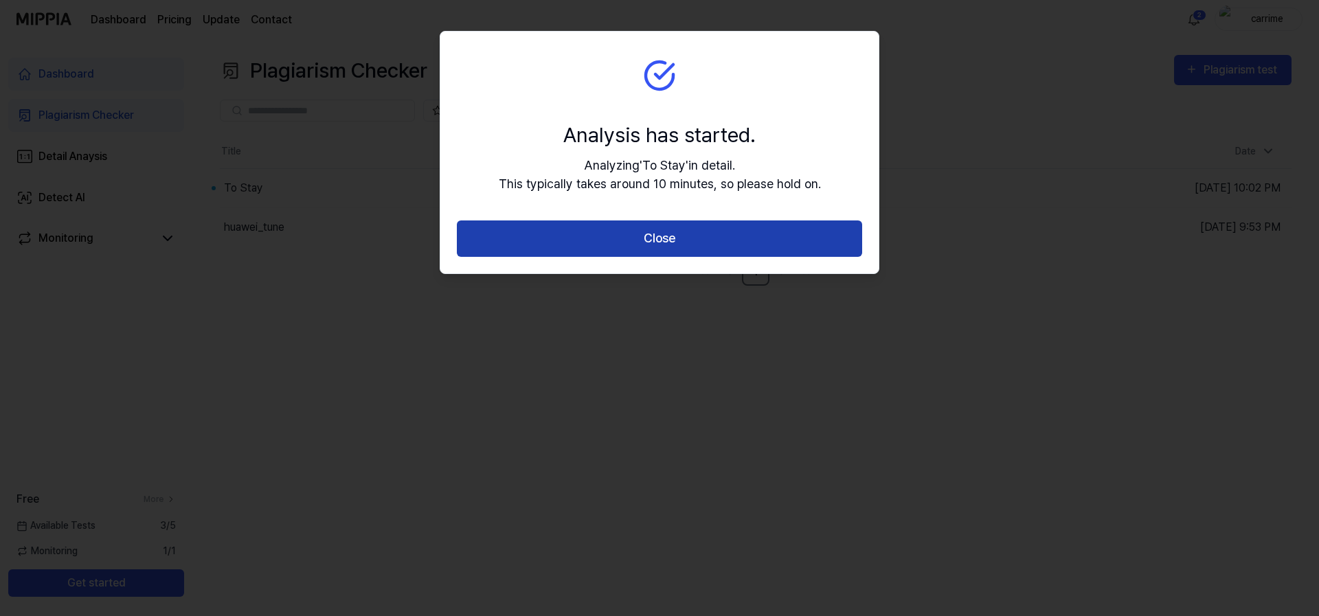
click at [769, 238] on button "Close" at bounding box center [659, 238] width 405 height 36
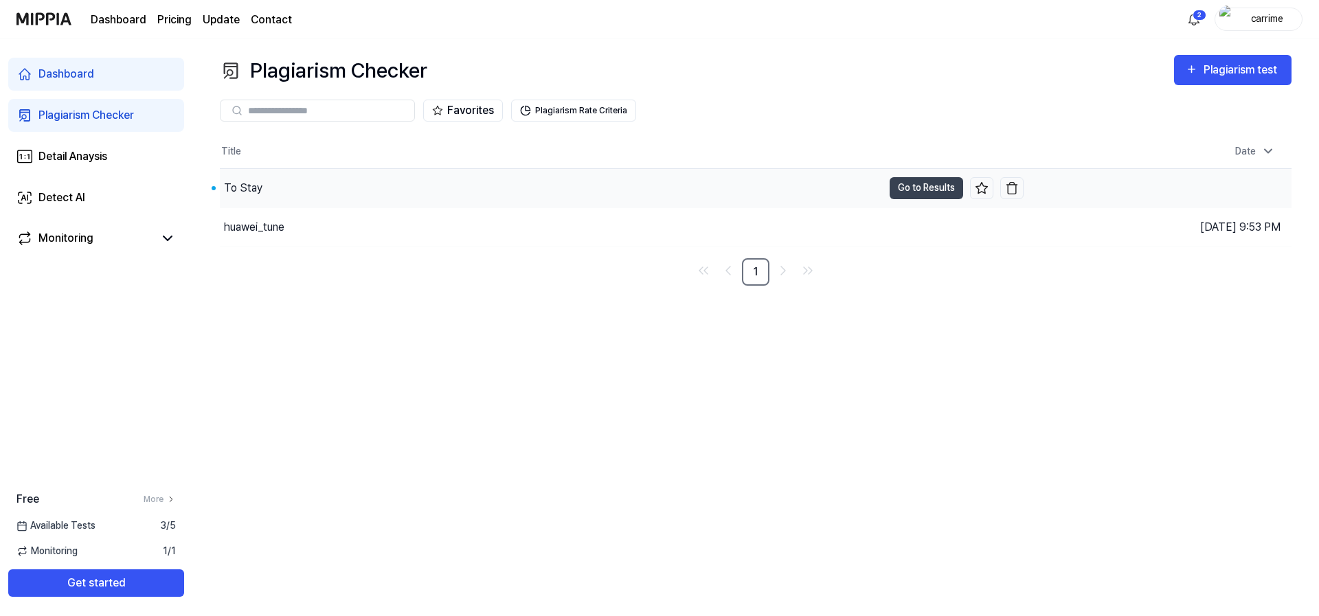
click at [569, 194] on div "To Stay" at bounding box center [551, 188] width 663 height 38
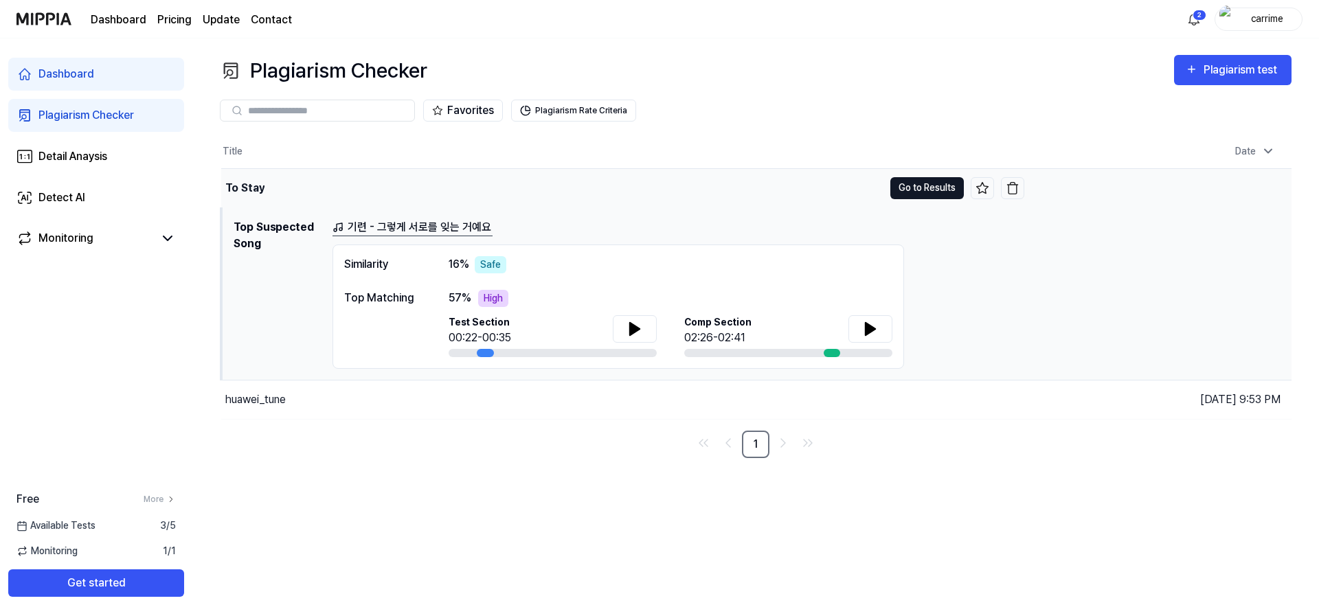
click at [922, 181] on button "Go to Results" at bounding box center [926, 188] width 73 height 22
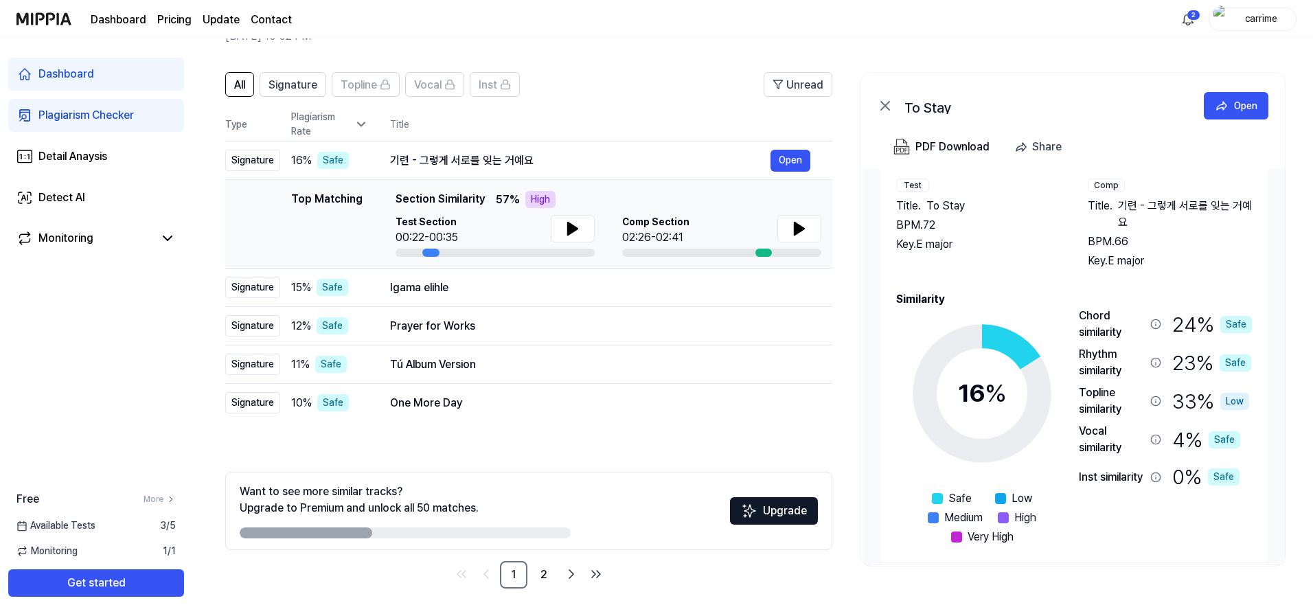
scroll to position [59, 0]
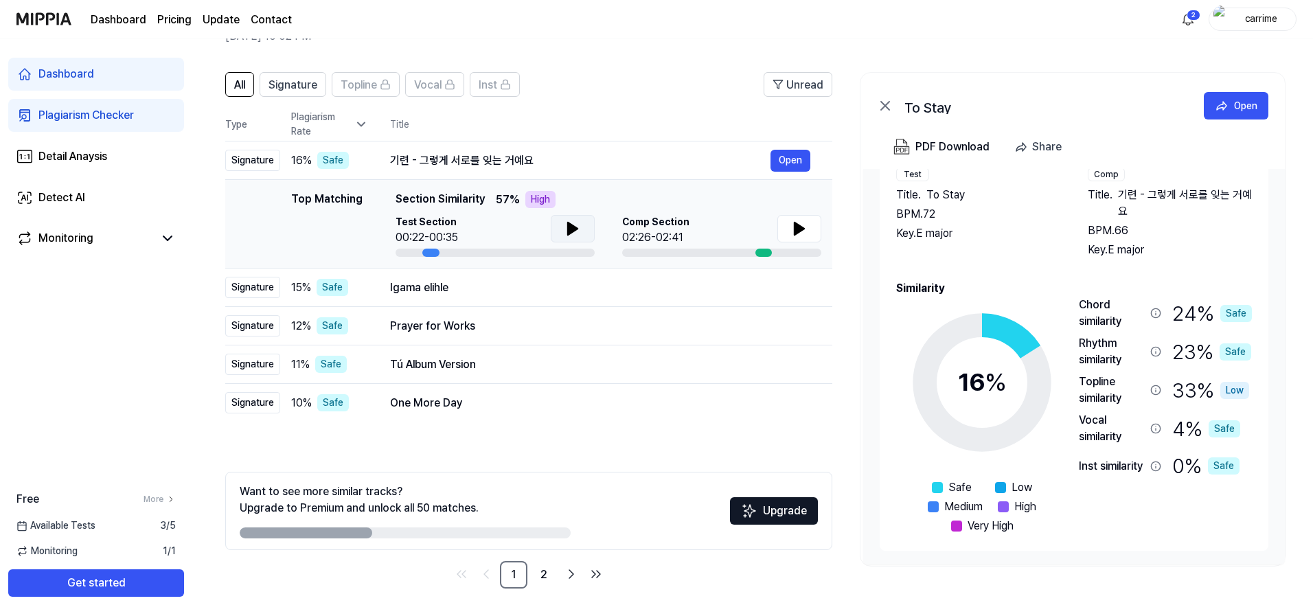
click at [569, 225] on icon at bounding box center [573, 229] width 10 height 12
click at [537, 288] on div "Igama elihle" at bounding box center [580, 288] width 381 height 16
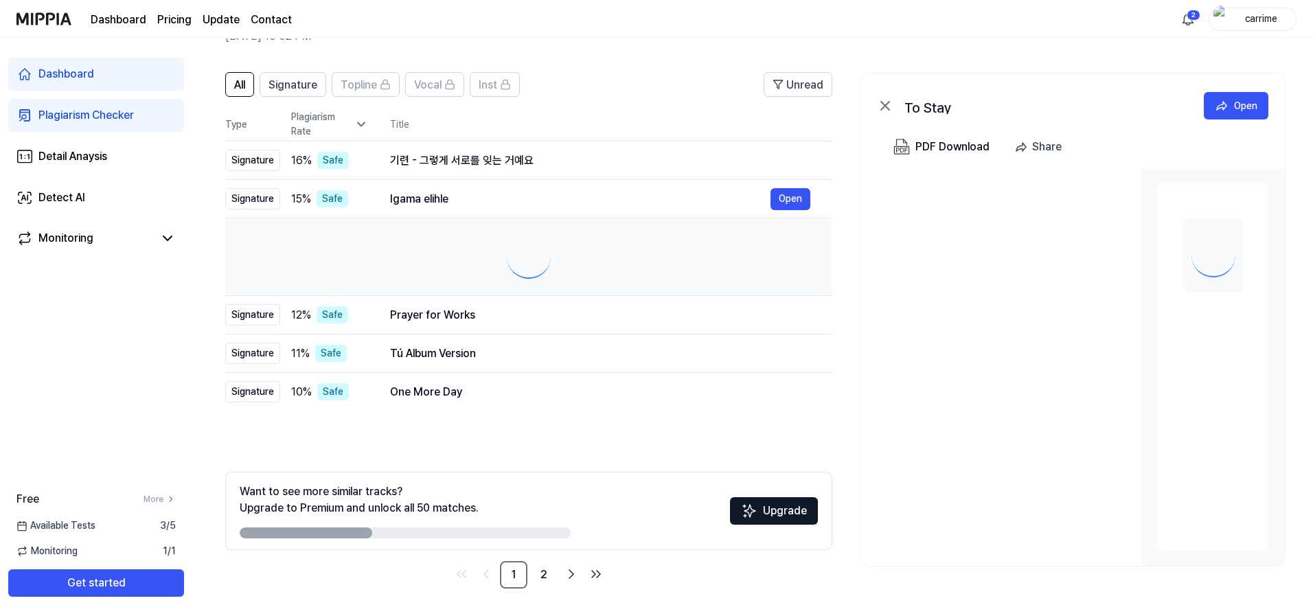
scroll to position [0, 0]
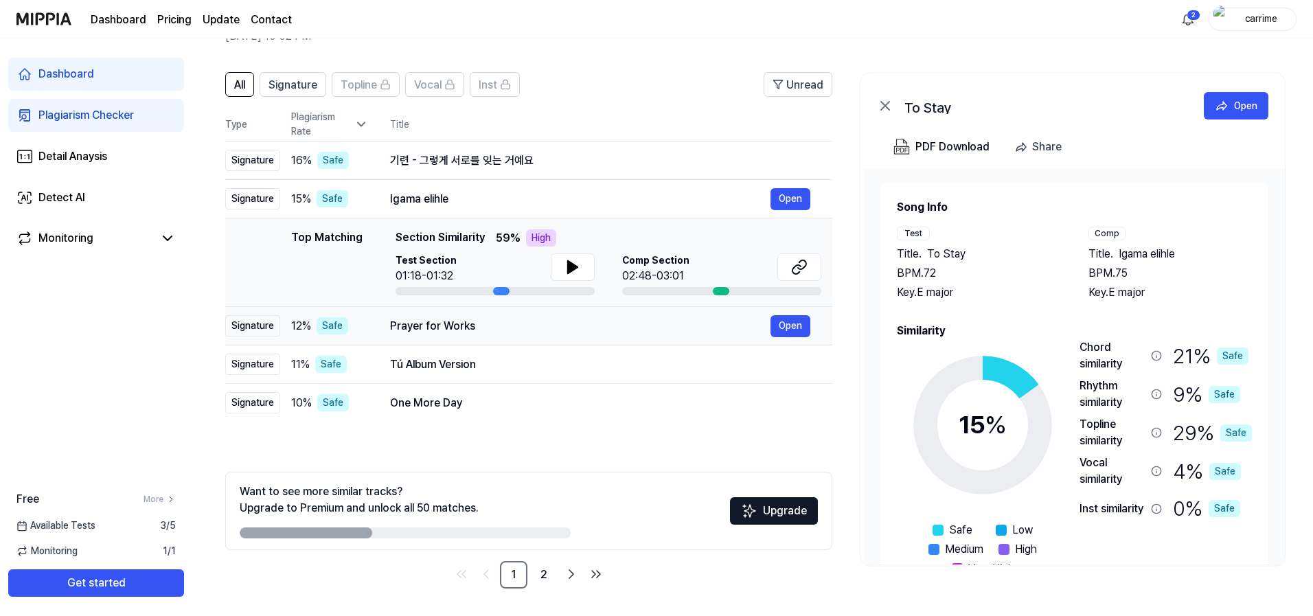
click at [550, 329] on div "Prayer for Works" at bounding box center [580, 326] width 381 height 16
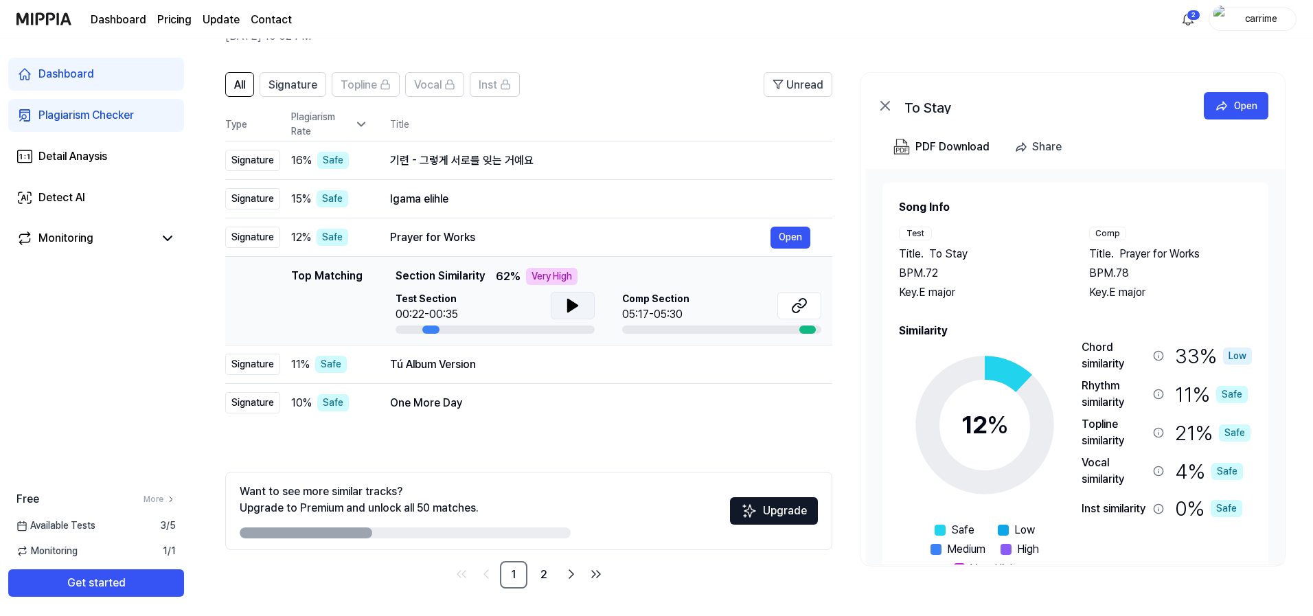
click at [563, 315] on button at bounding box center [573, 305] width 44 height 27
click at [562, 298] on button at bounding box center [573, 305] width 44 height 27
